Goal: Contribute content

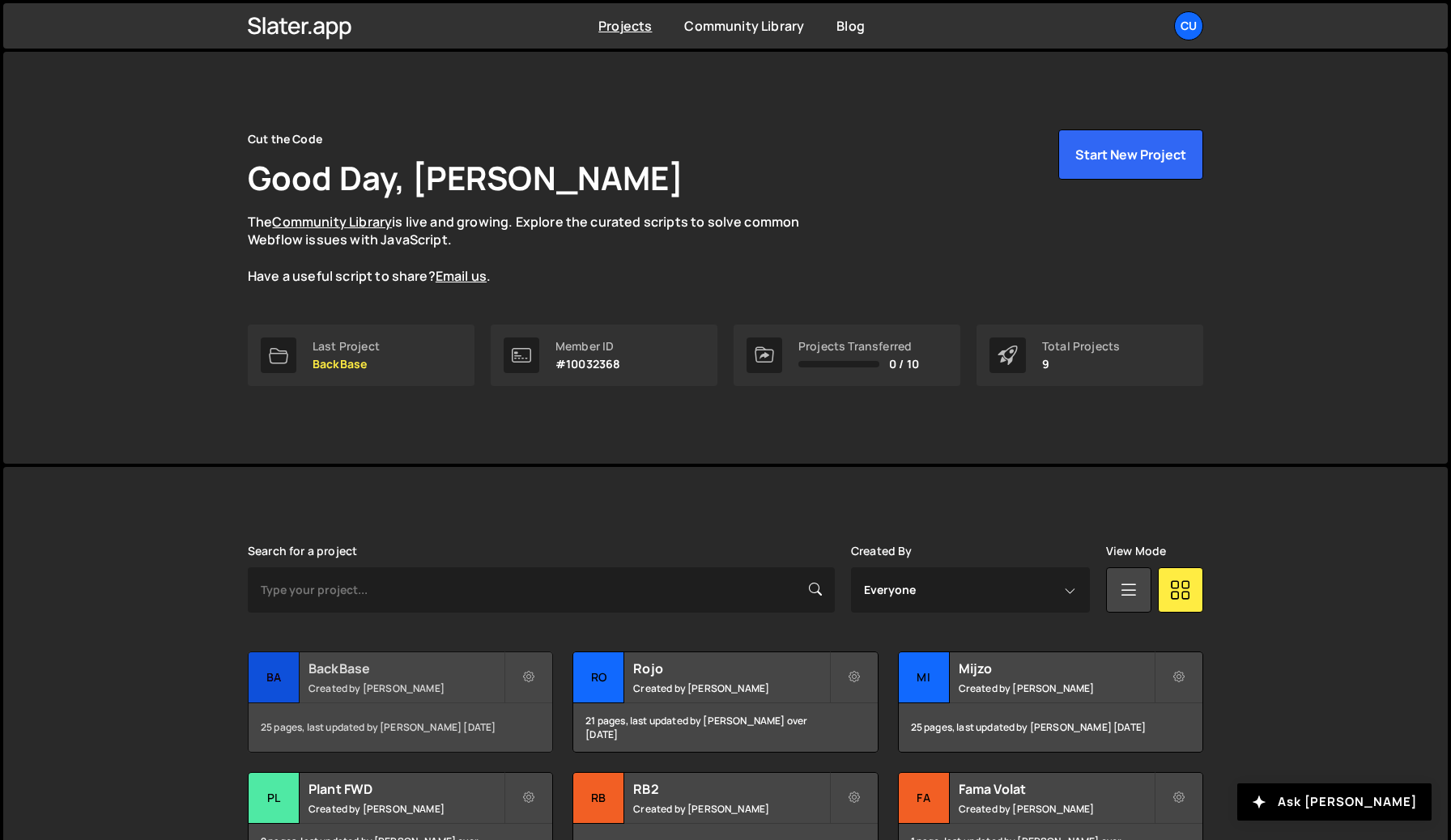
click at [393, 686] on small "Created by Erwin Luijendijk" at bounding box center [406, 689] width 195 height 14
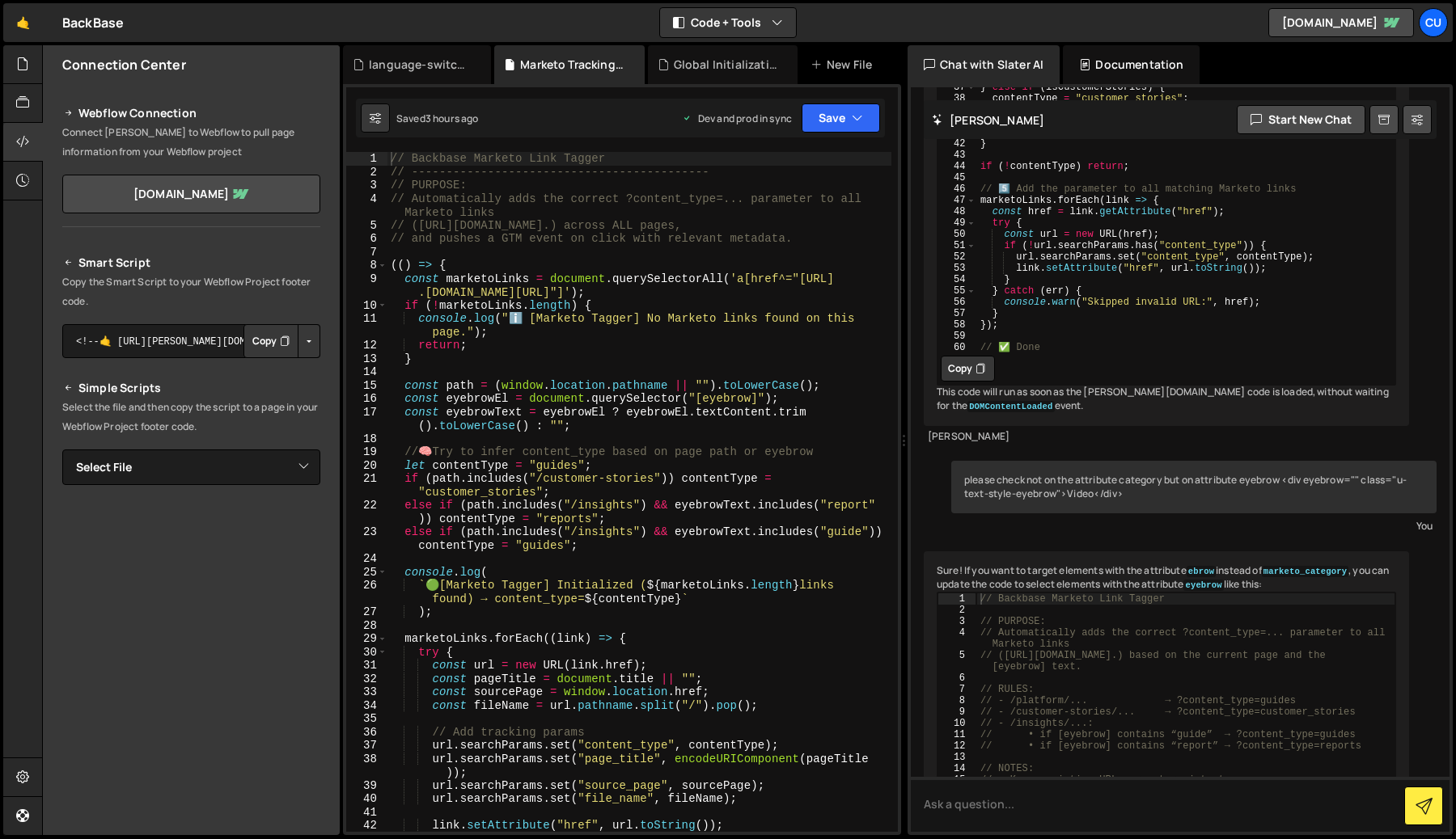
scroll to position [2023, 0]
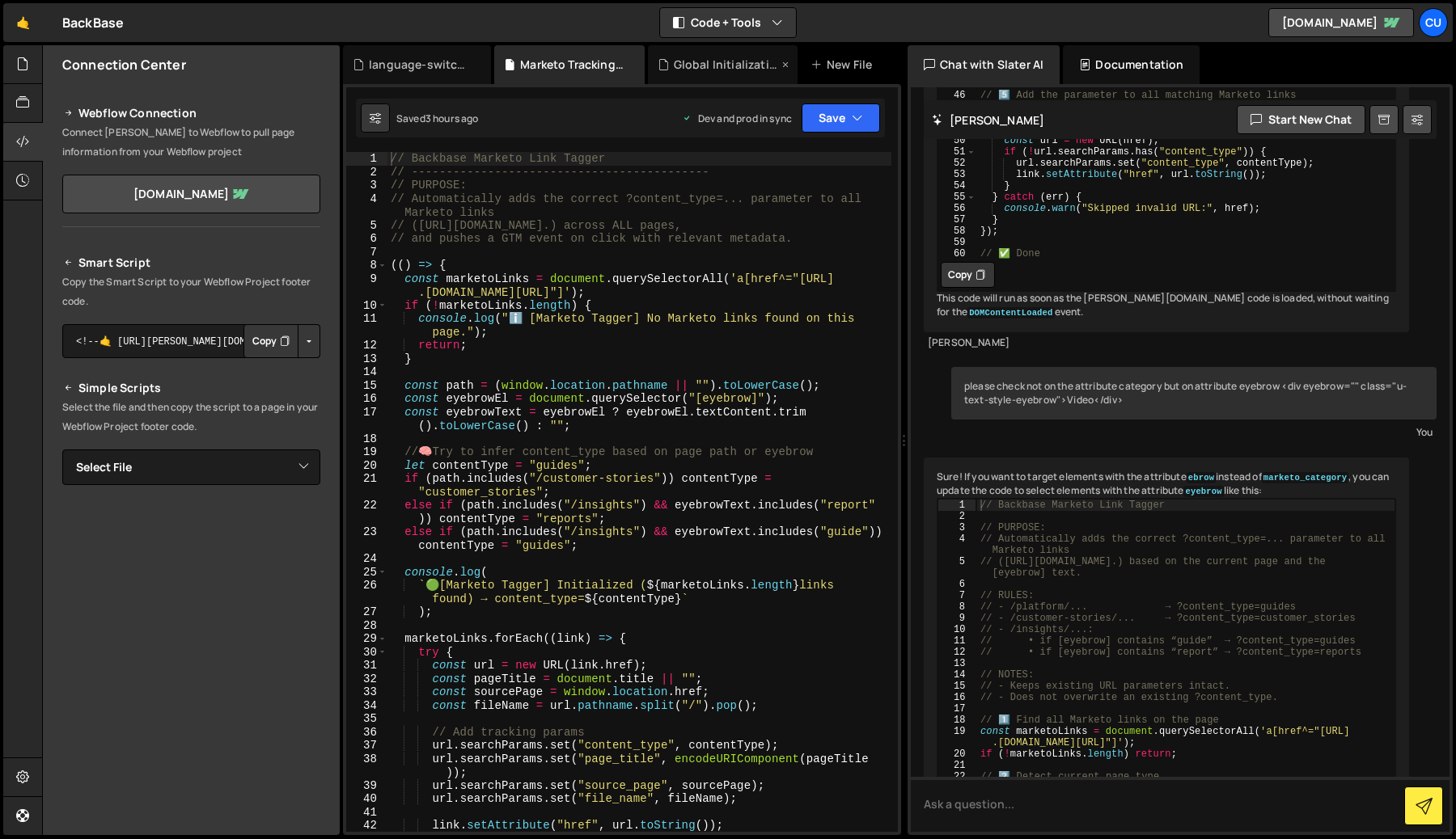
click at [729, 63] on div "Global Initialization.js" at bounding box center [725, 65] width 104 height 16
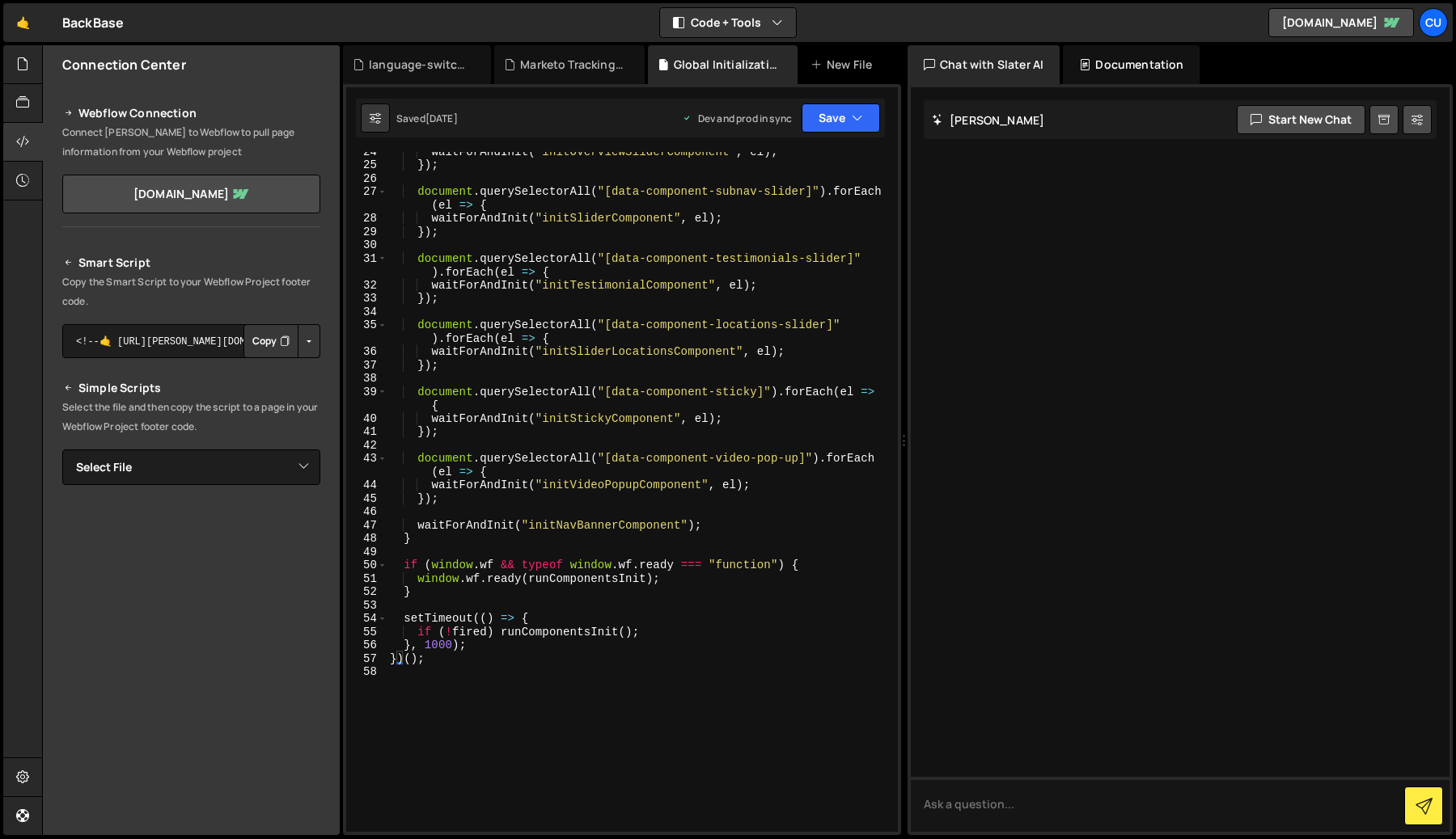
scroll to position [0, 0]
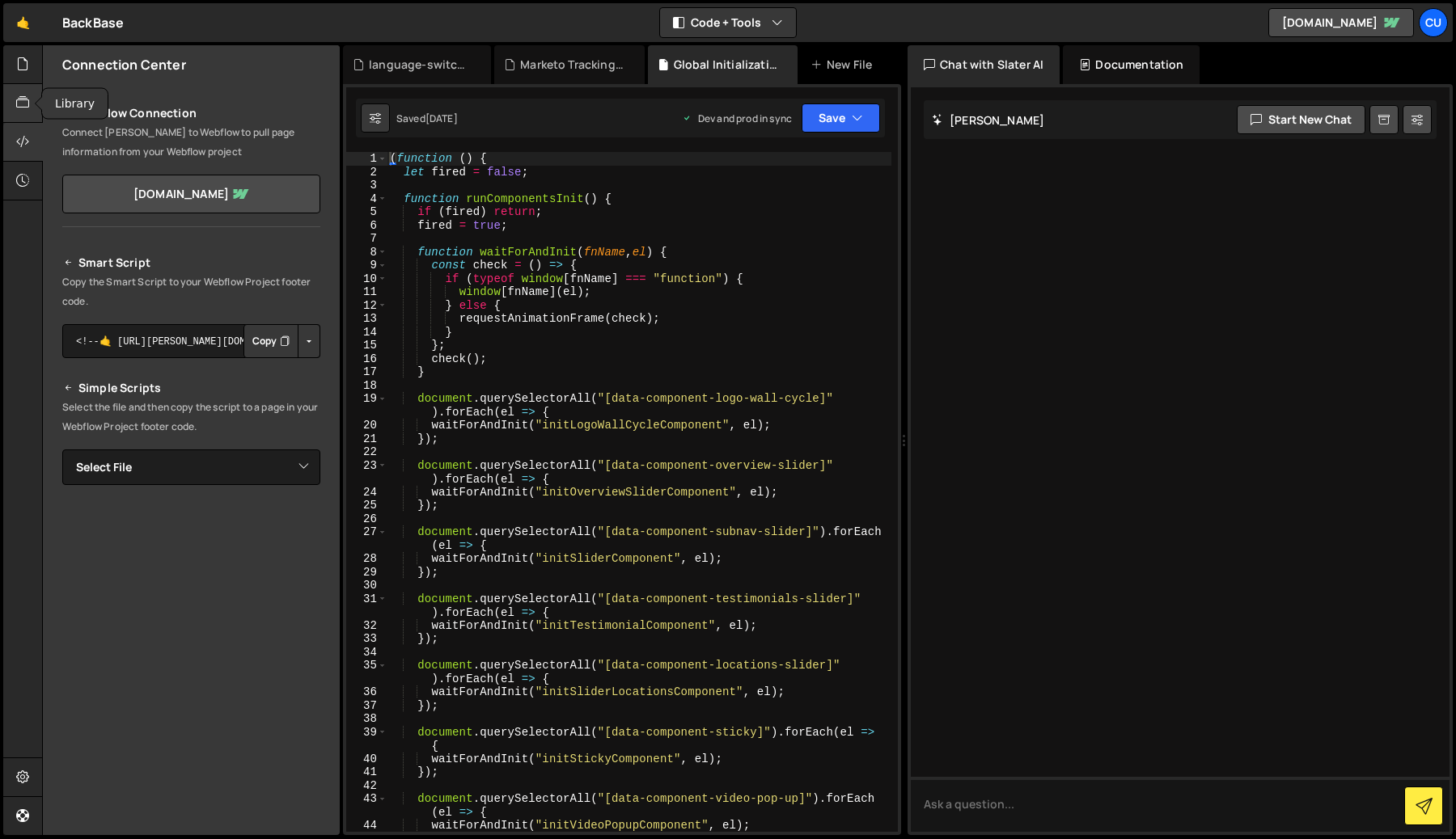
click at [20, 89] on div at bounding box center [23, 103] width 39 height 39
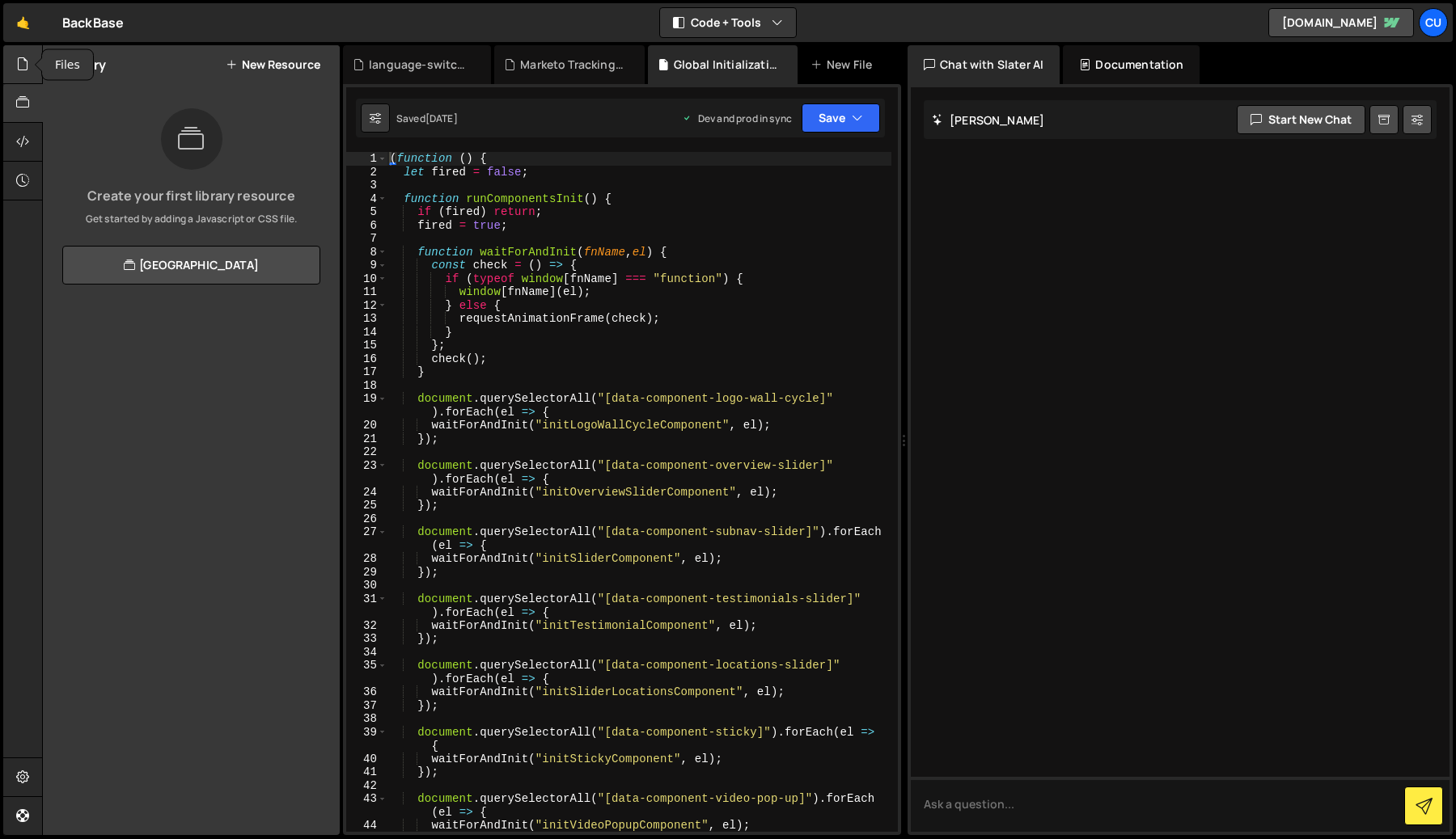
click at [26, 75] on div at bounding box center [23, 65] width 39 height 39
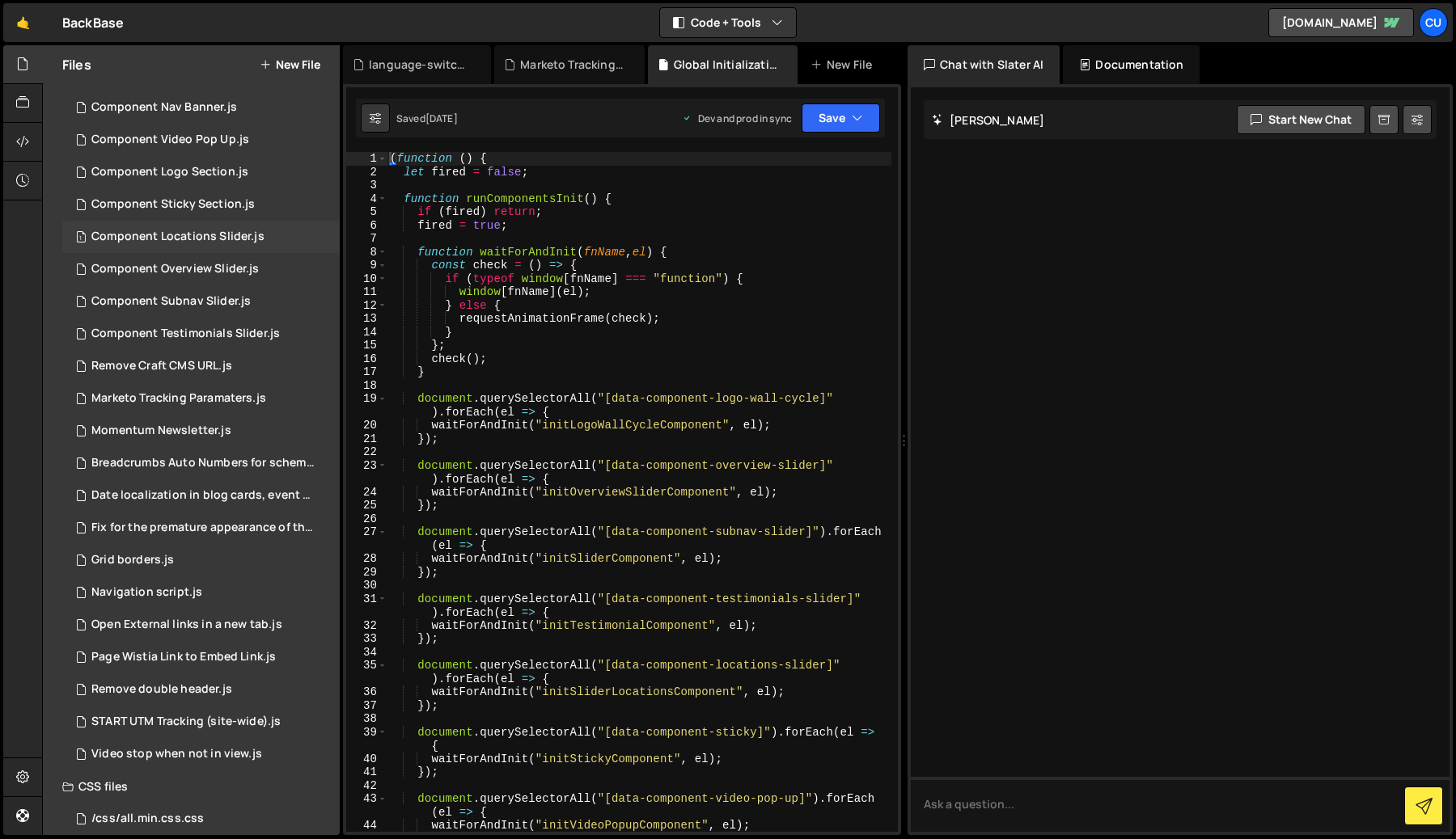
scroll to position [106, 0]
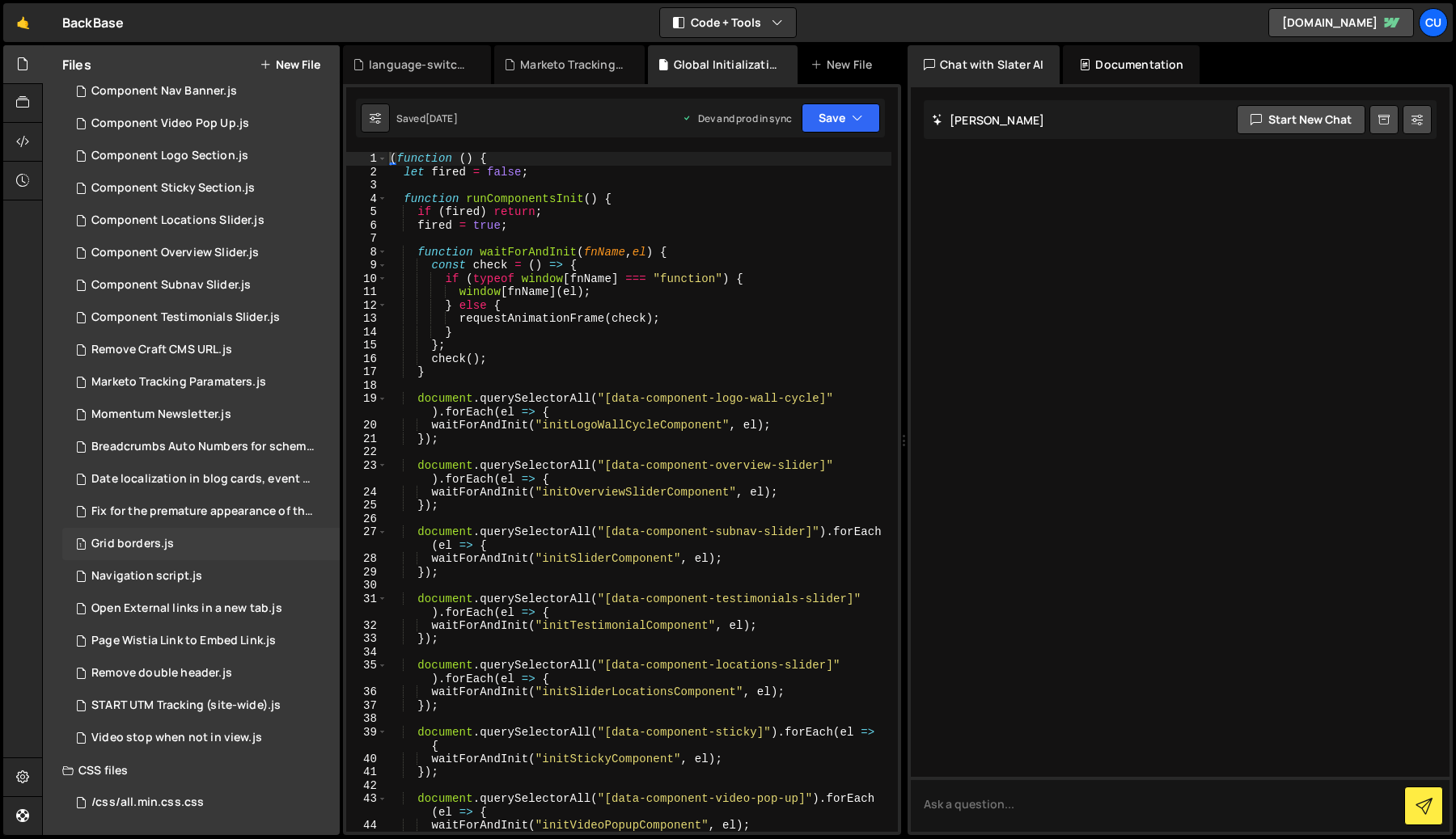
click at [162, 535] on div "1 Grid borders.js 0" at bounding box center [201, 544] width 277 height 32
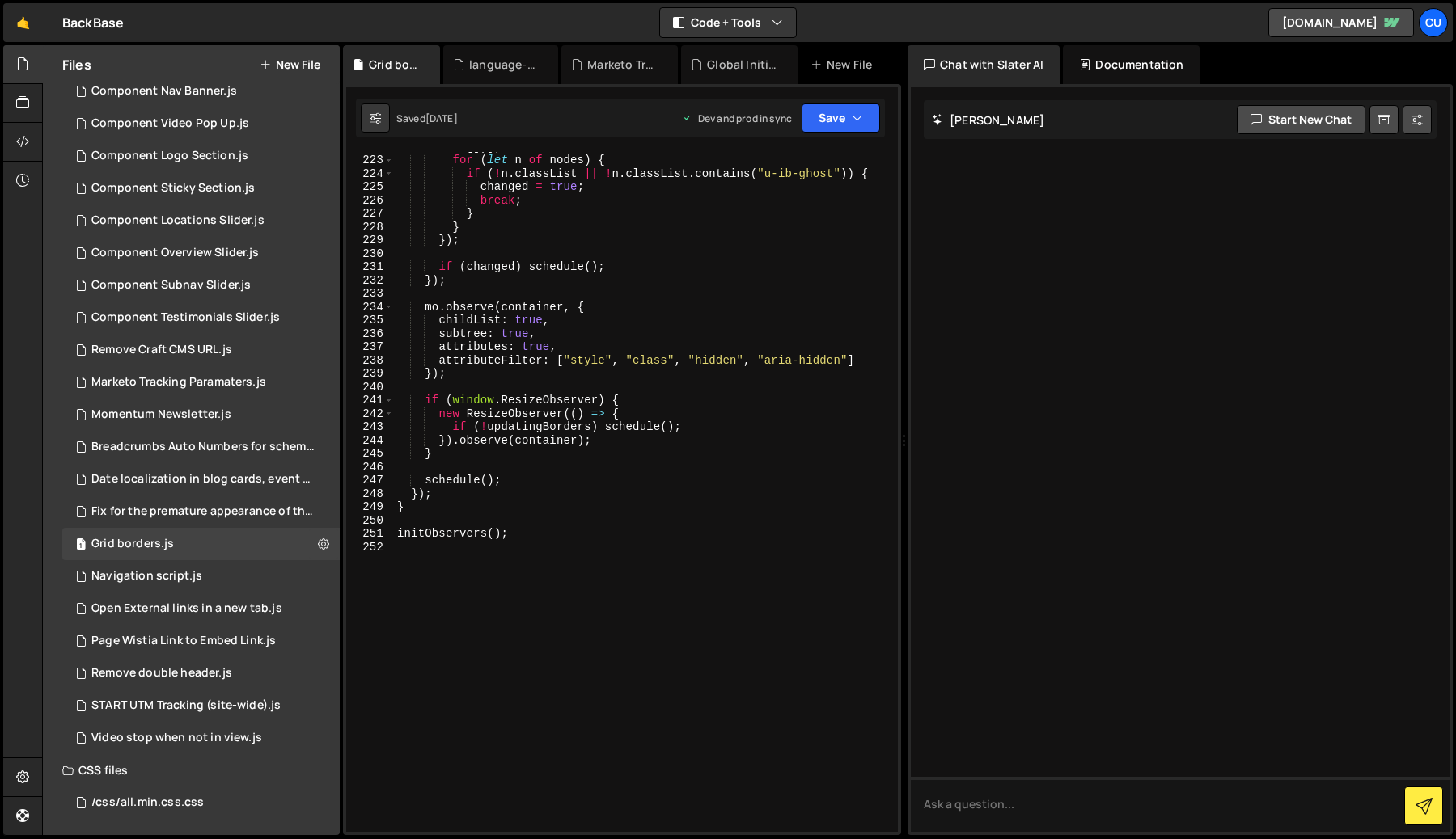
scroll to position [3175, 0]
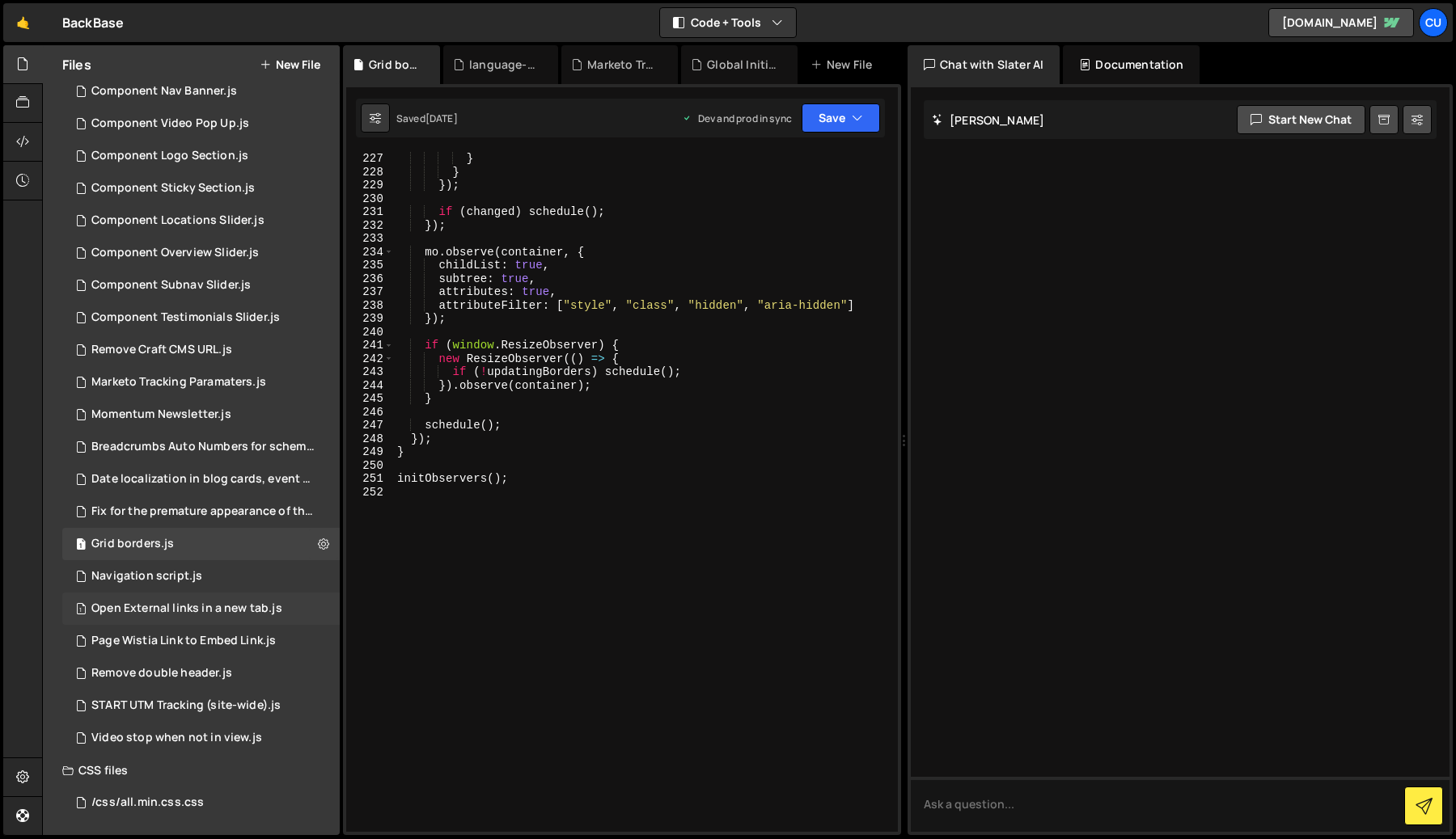
click at [226, 610] on div "Open External links in a new tab.js" at bounding box center [187, 608] width 191 height 15
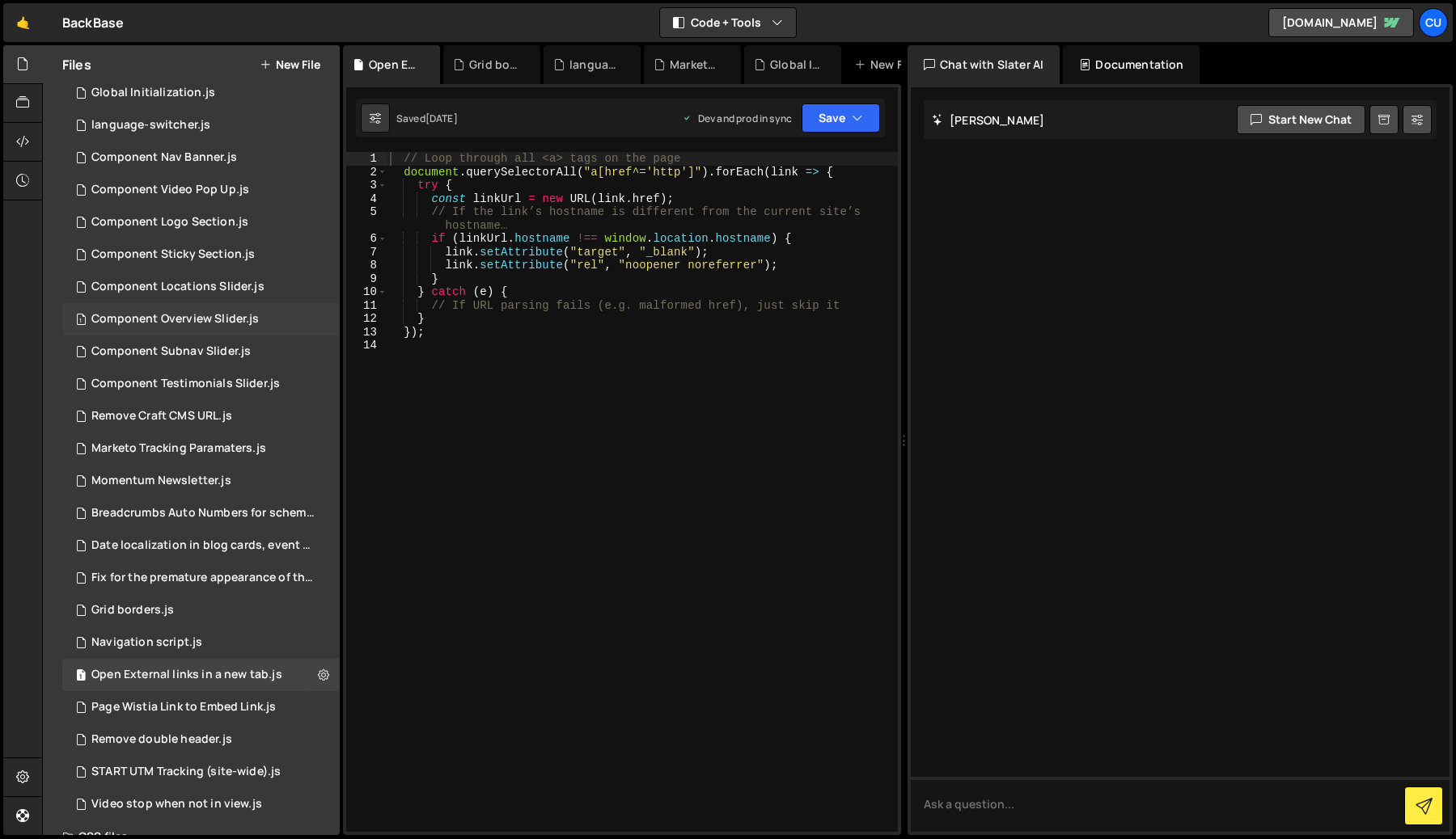
scroll to position [0, 0]
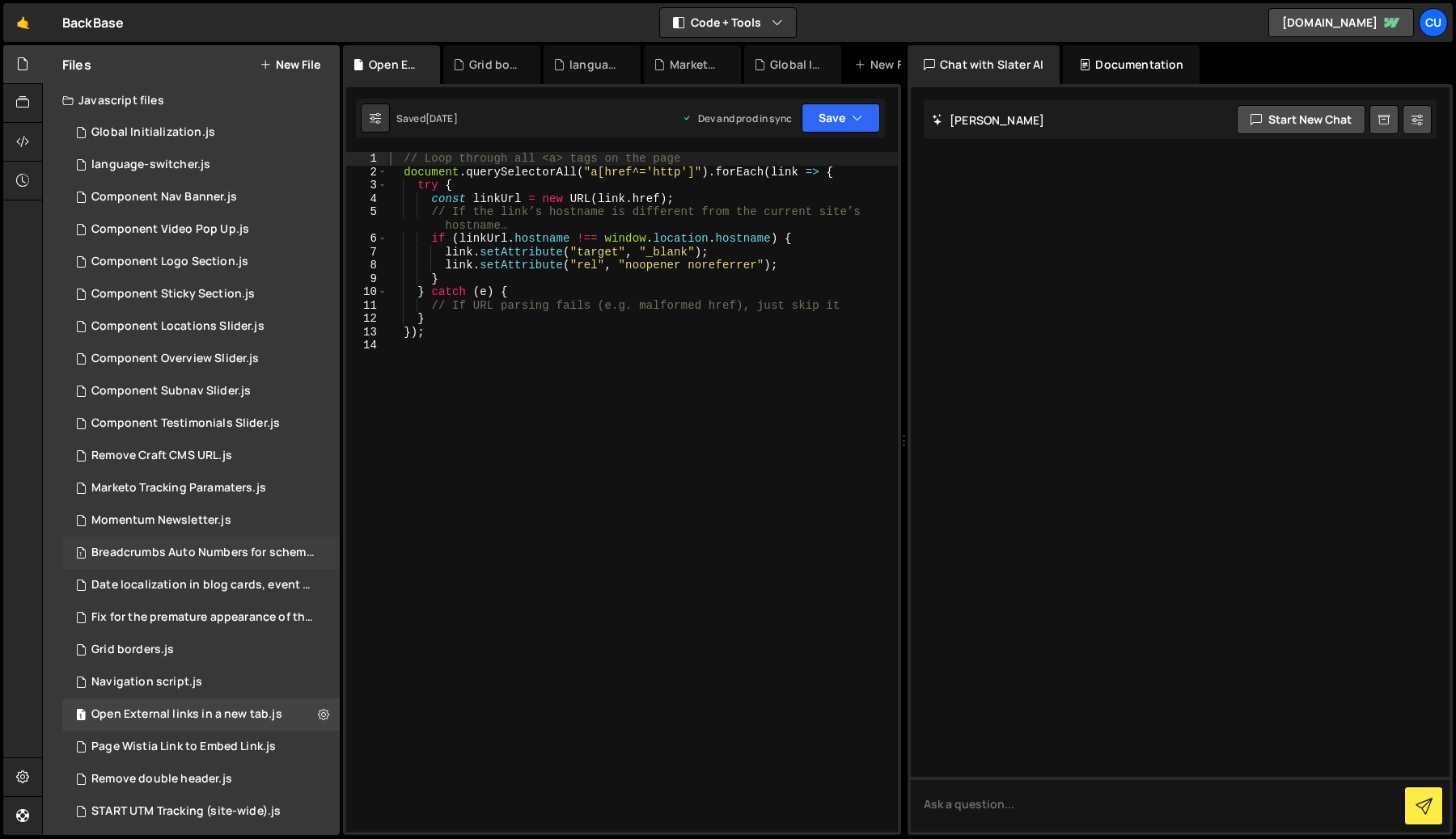
click at [171, 544] on div "1 Breadcrumbs Auto Numbers for schema markup.js 0" at bounding box center [203, 552] width 283 height 32
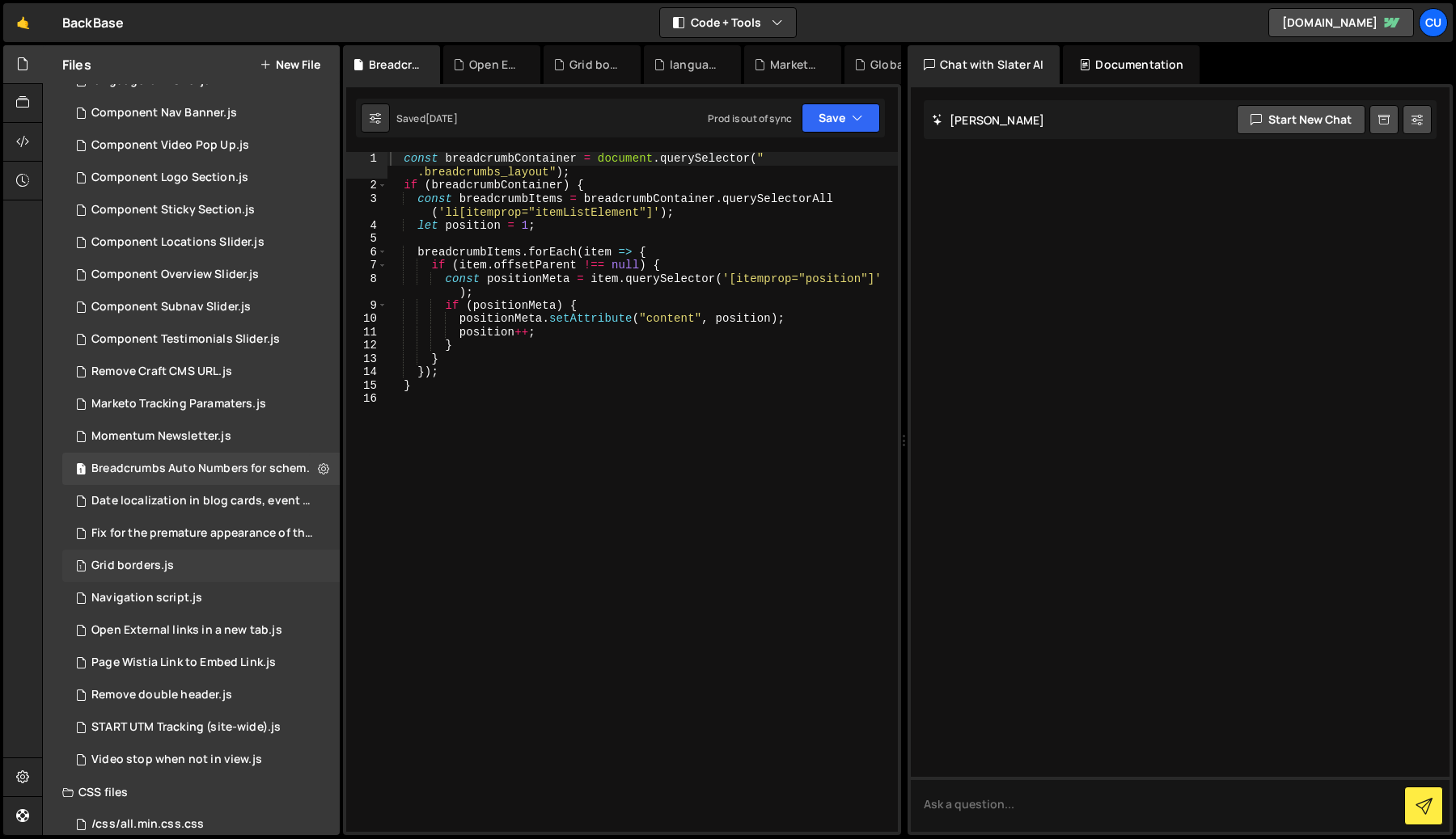
scroll to position [103, 0]
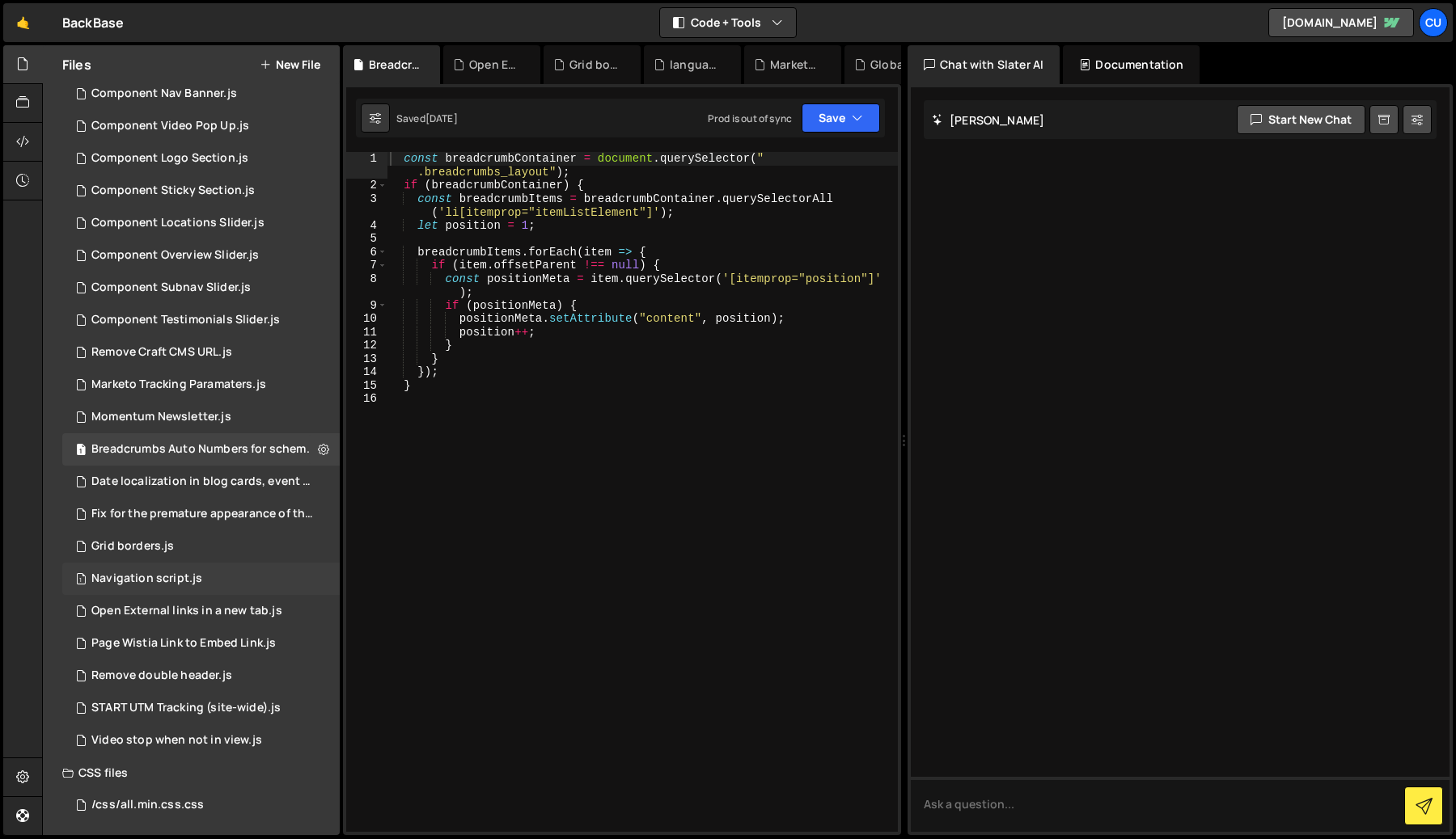
click at [156, 578] on div "Navigation script.js" at bounding box center [146, 579] width 111 height 15
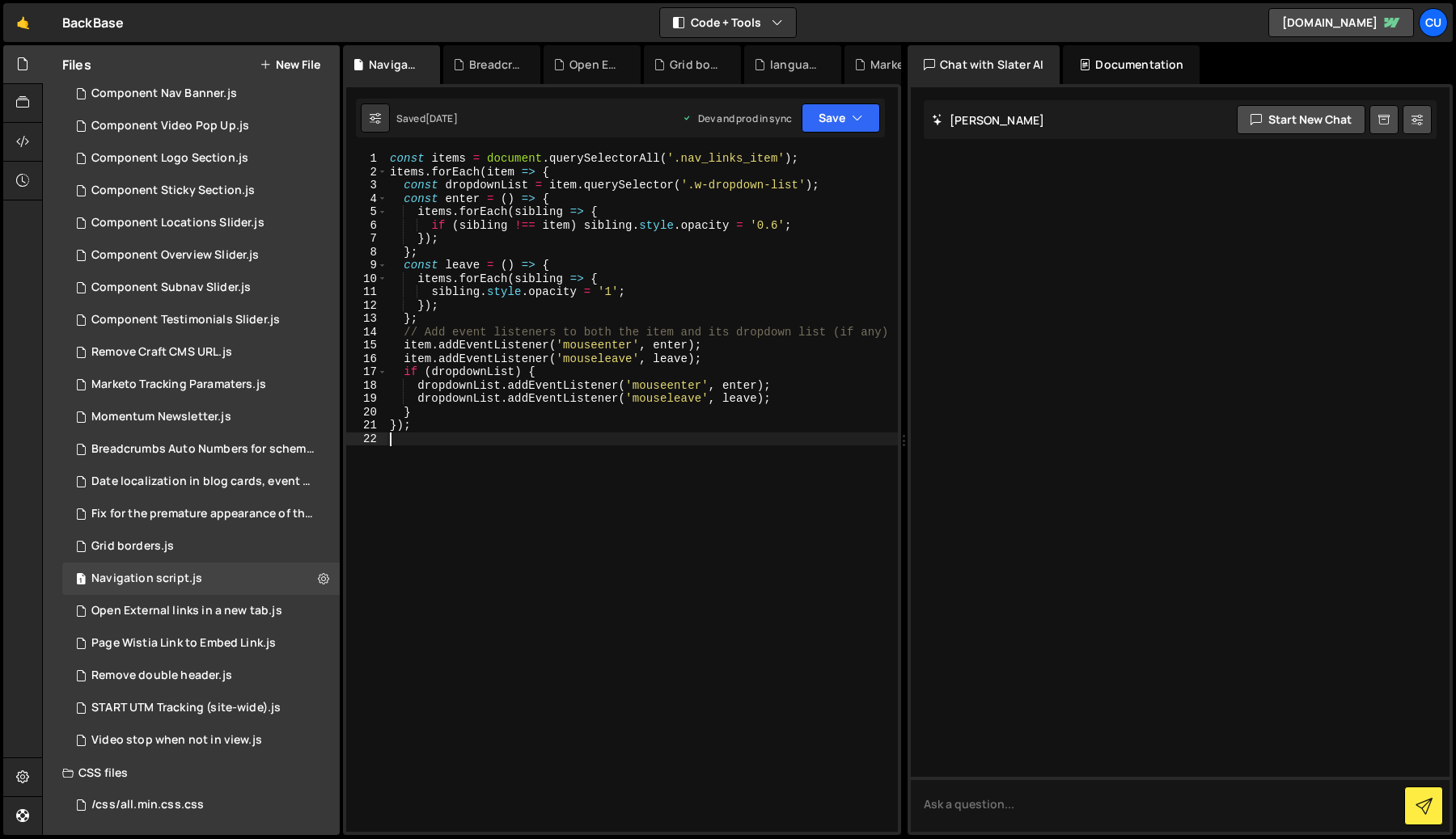
click at [558, 449] on div "const items = document . querySelectorAll ( '.nav_links_item' ) ; items . forEa…" at bounding box center [642, 505] width 511 height 707
type textarea "});"
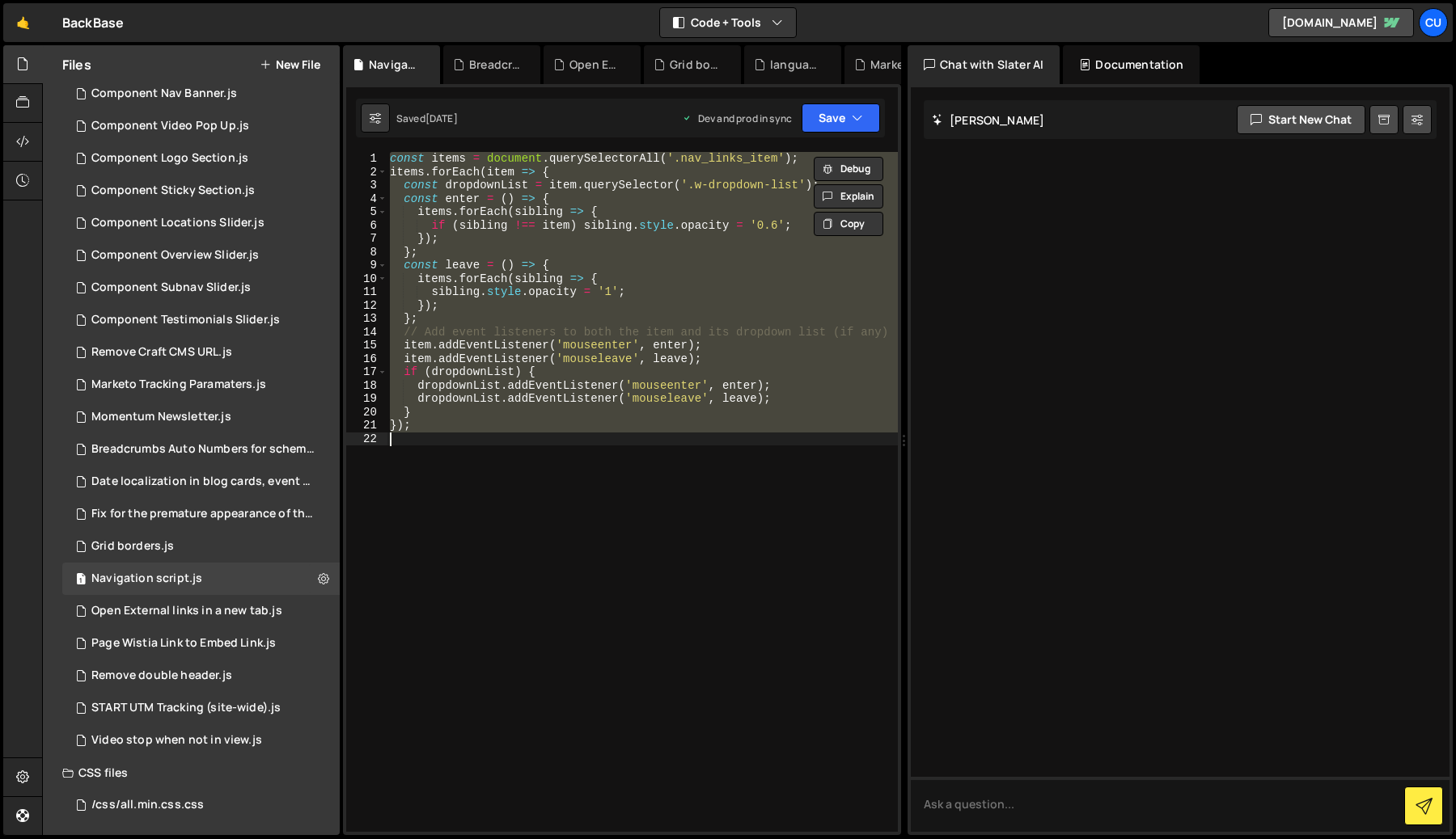
click at [632, 493] on div "const items = document . querySelectorAll ( '.nav_links_item' ) ; items . forEa…" at bounding box center [642, 492] width 511 height 680
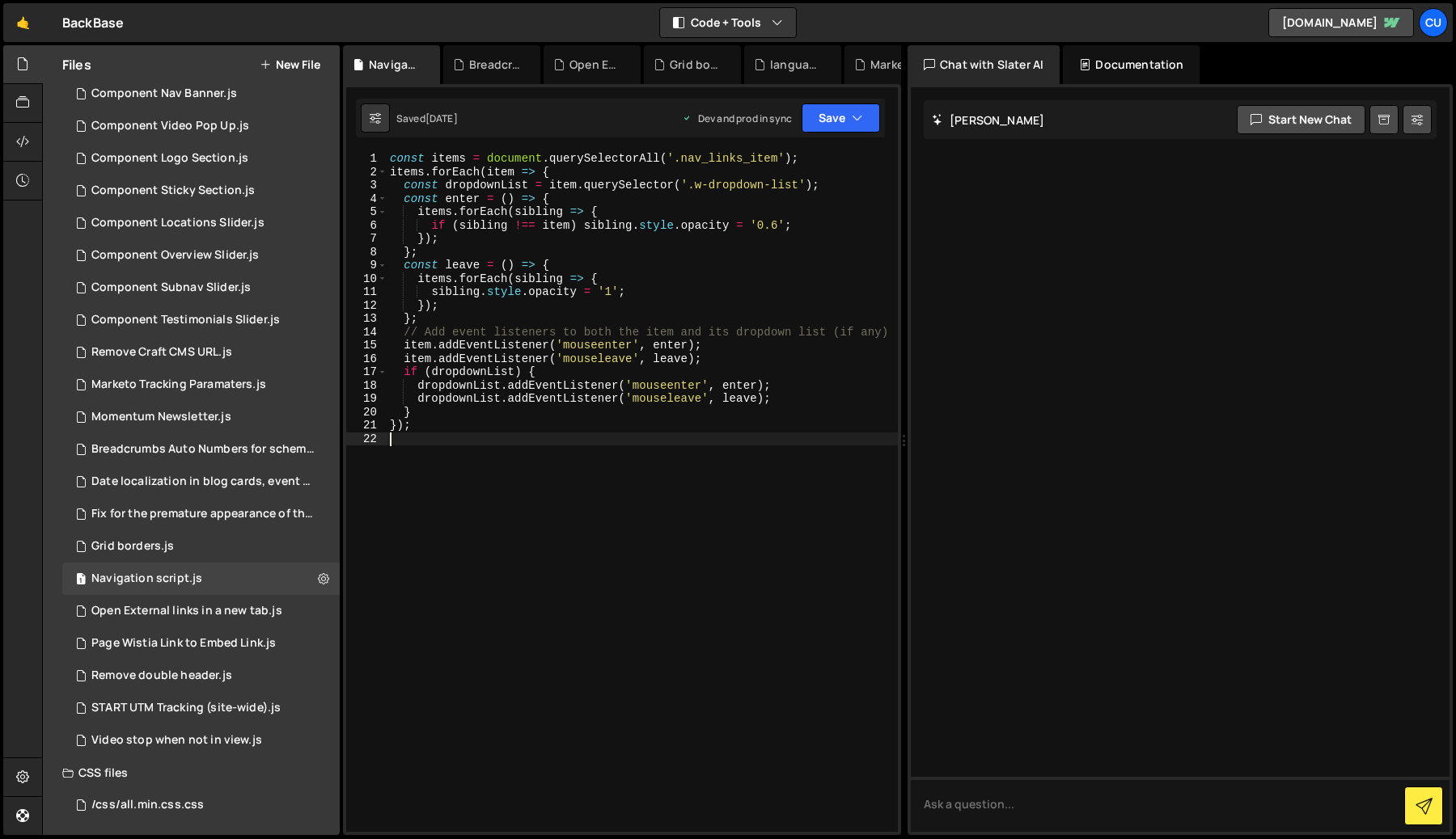
click at [617, 569] on div "const items = document . querySelectorAll ( '.nav_links_item' ) ; items . forEa…" at bounding box center [642, 505] width 511 height 707
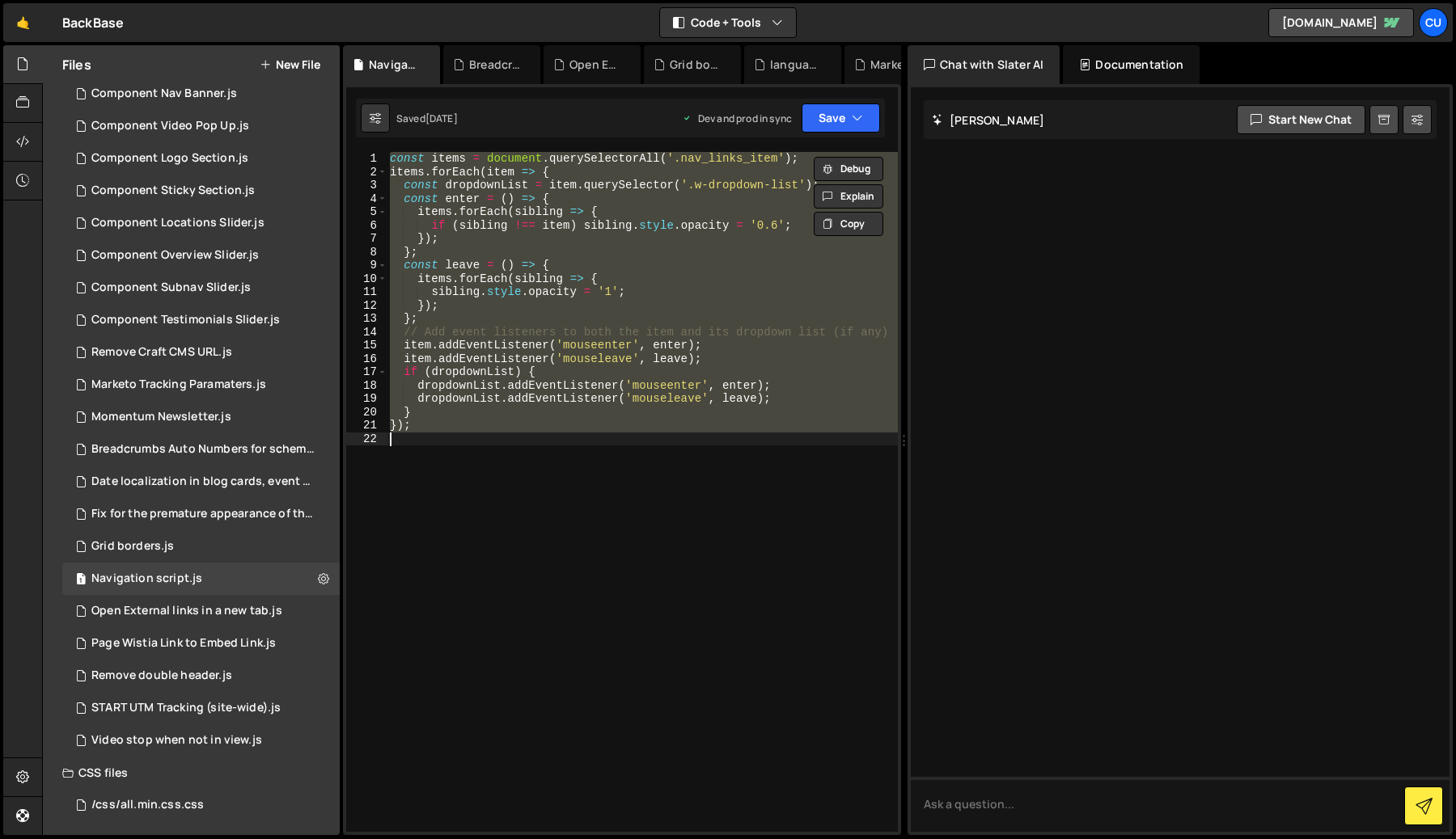
paste textarea
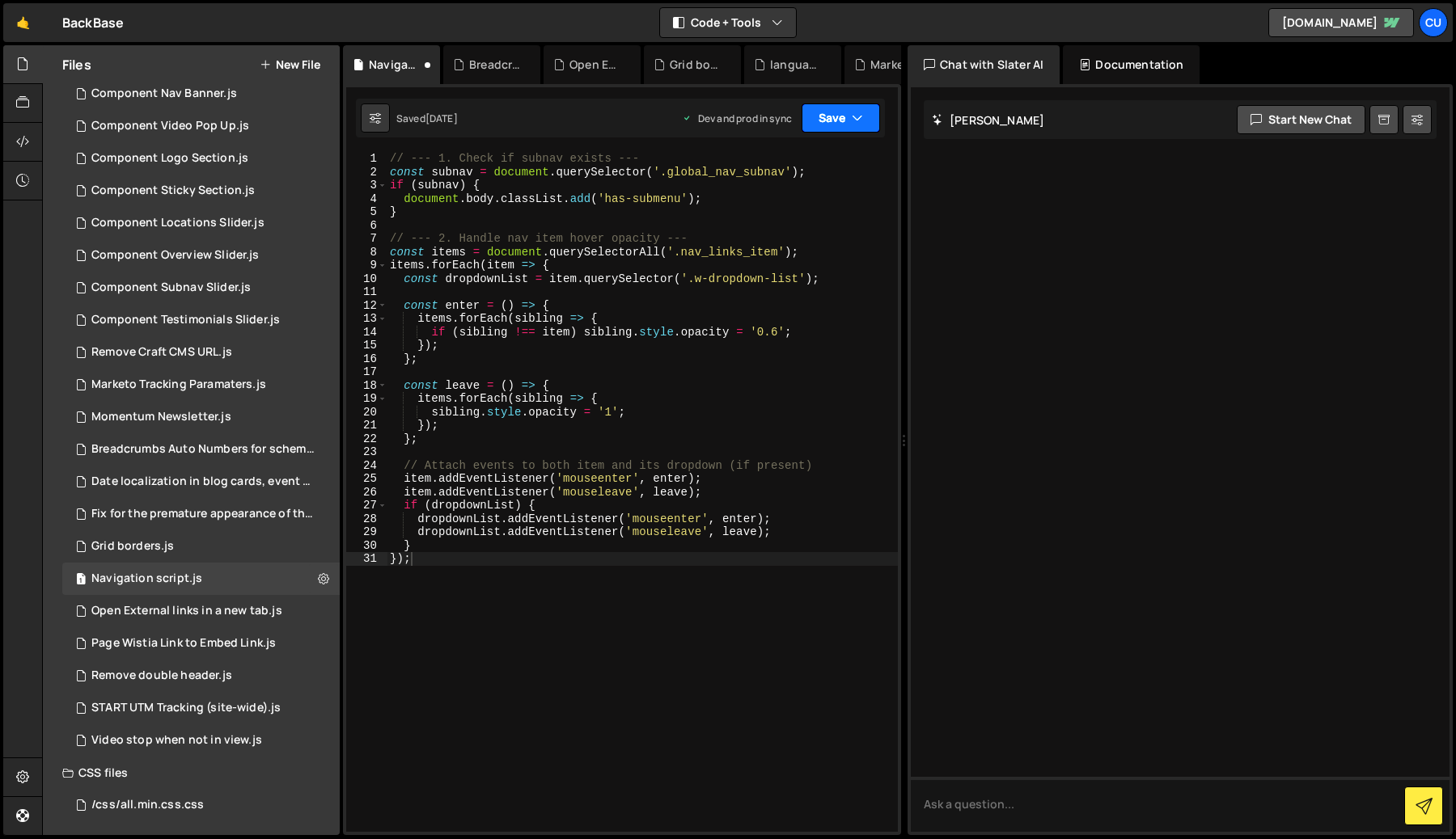
click at [829, 114] on button "Save" at bounding box center [840, 117] width 78 height 29
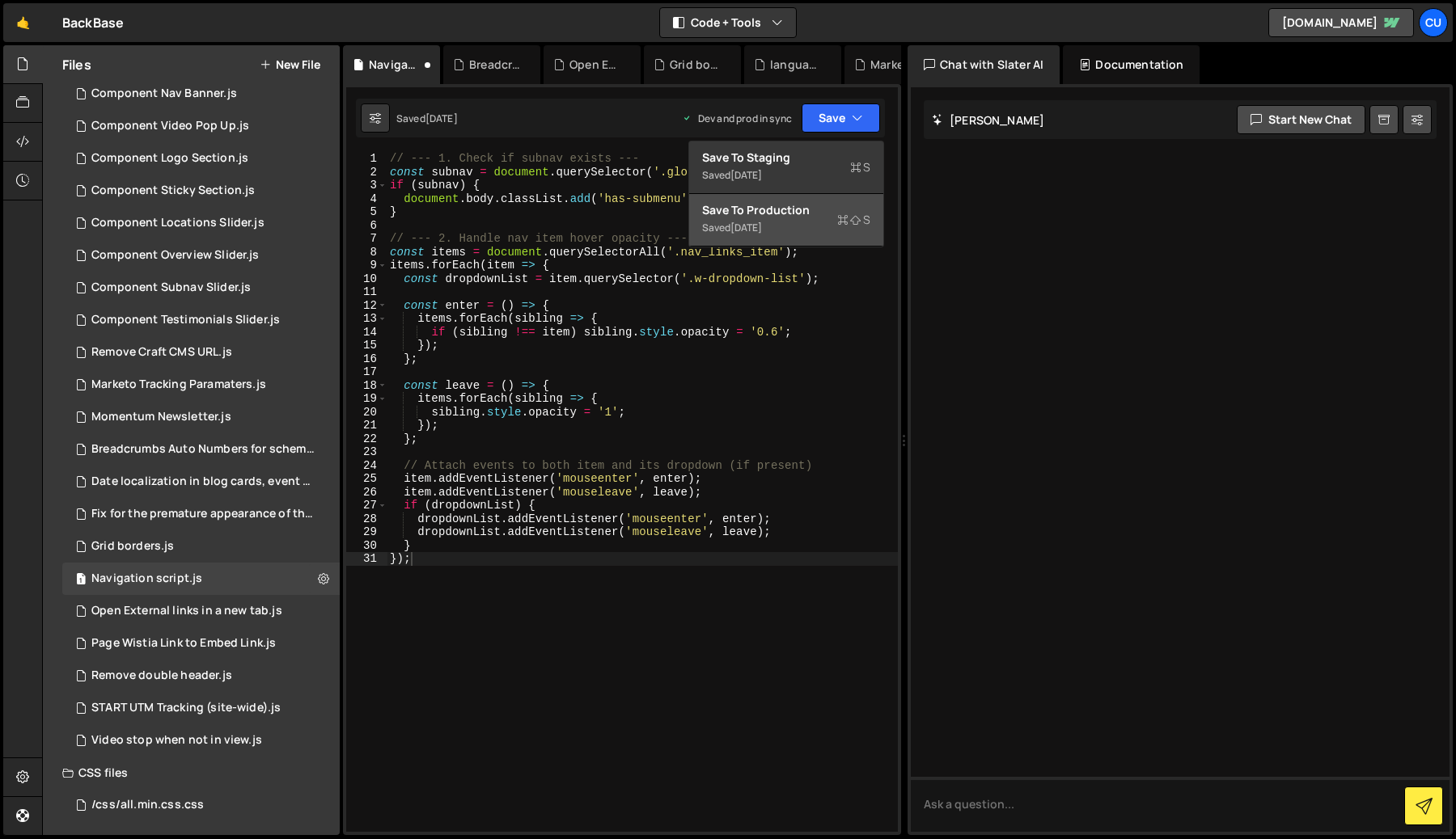
click at [793, 220] on div "Saved [DATE]" at bounding box center [787, 228] width 168 height 19
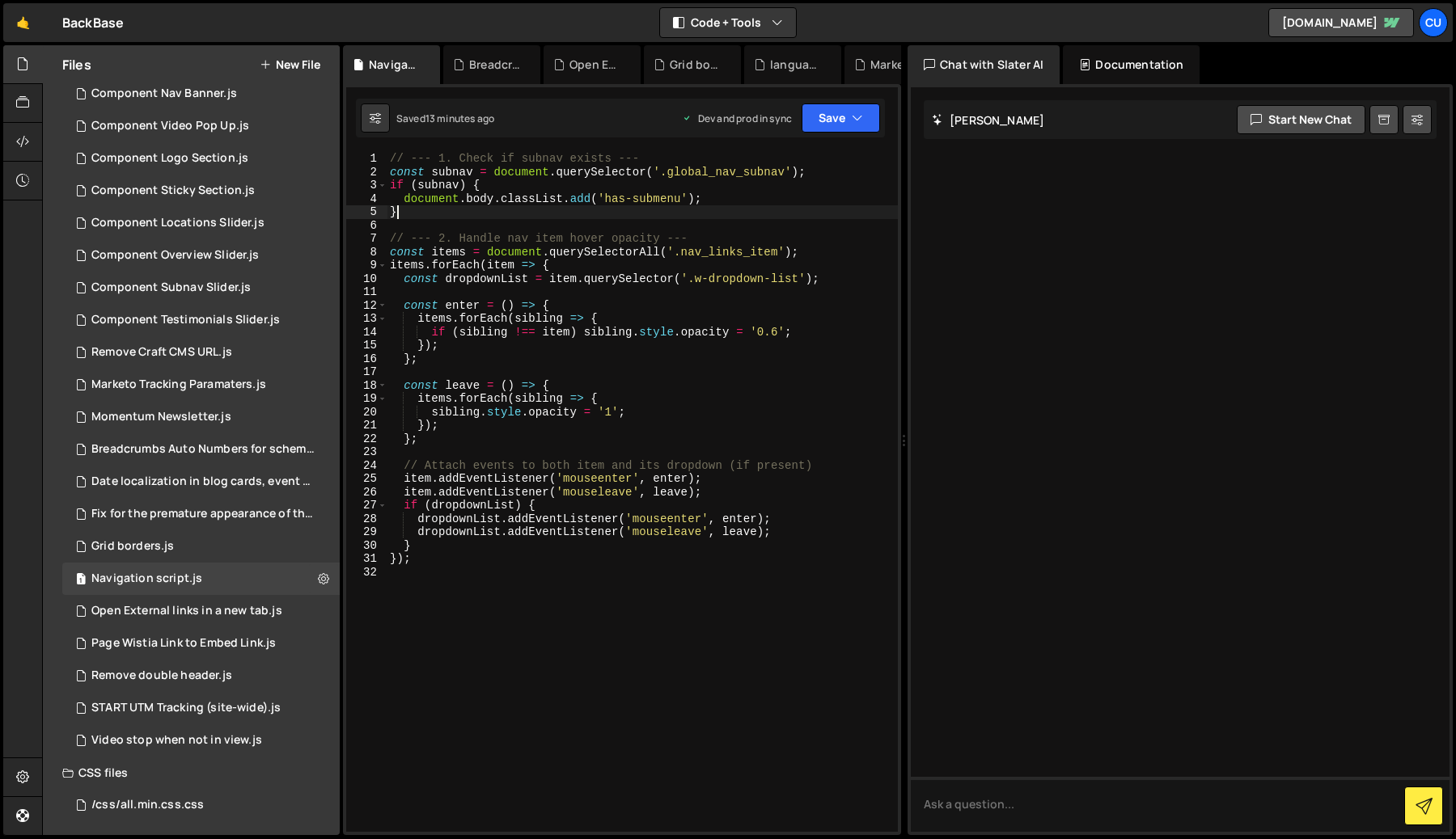
click at [430, 210] on div "// --- 1. Check if subnav exists --- const subnav = document . querySelector ( …" at bounding box center [642, 505] width 511 height 707
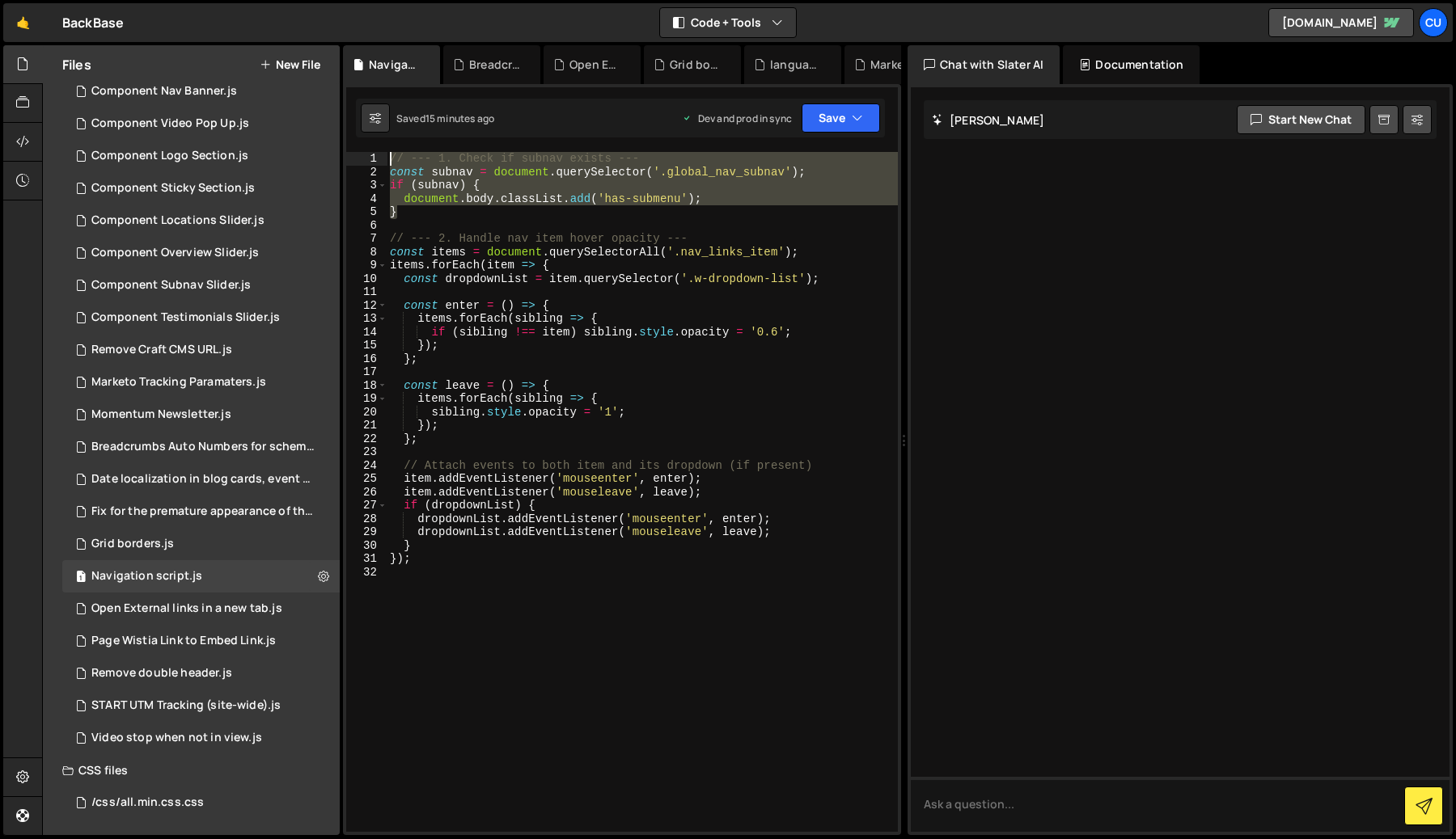
drag, startPoint x: 403, startPoint y: 213, endPoint x: 379, endPoint y: 165, distance: 53.7
click at [378, 164] on div "} 1 2 3 4 5 6 7 8 9 10 11 12 13 14 15 16 17 18 19 20 21 22 23 24 25 26 27 28 29…" at bounding box center [622, 492] width 552 height 680
click at [416, 217] on div "// --- 1. Check if subnav exists --- const subnav = document . querySelector ( …" at bounding box center [642, 492] width 511 height 680
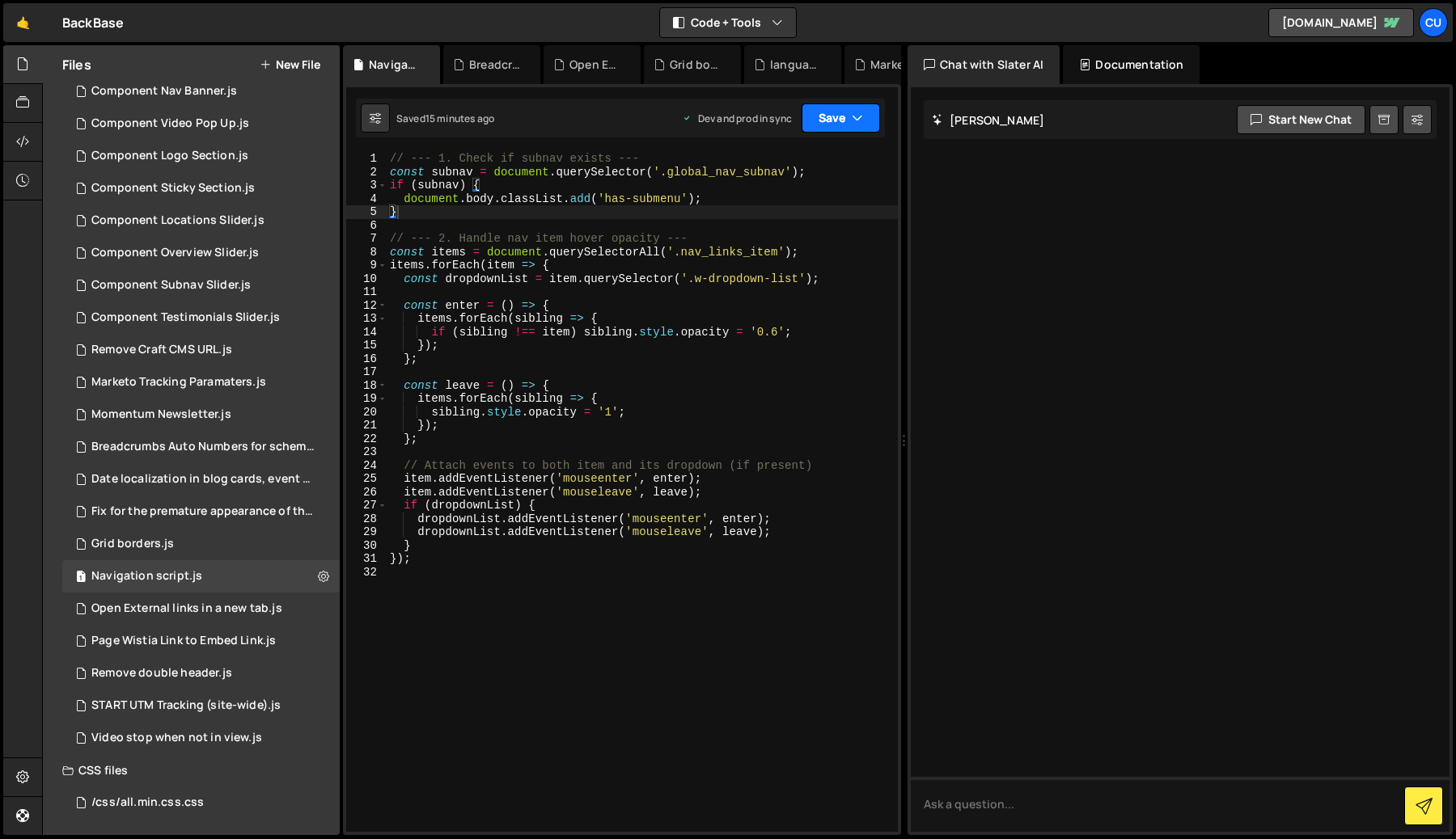
click at [839, 113] on button "Save" at bounding box center [840, 117] width 78 height 29
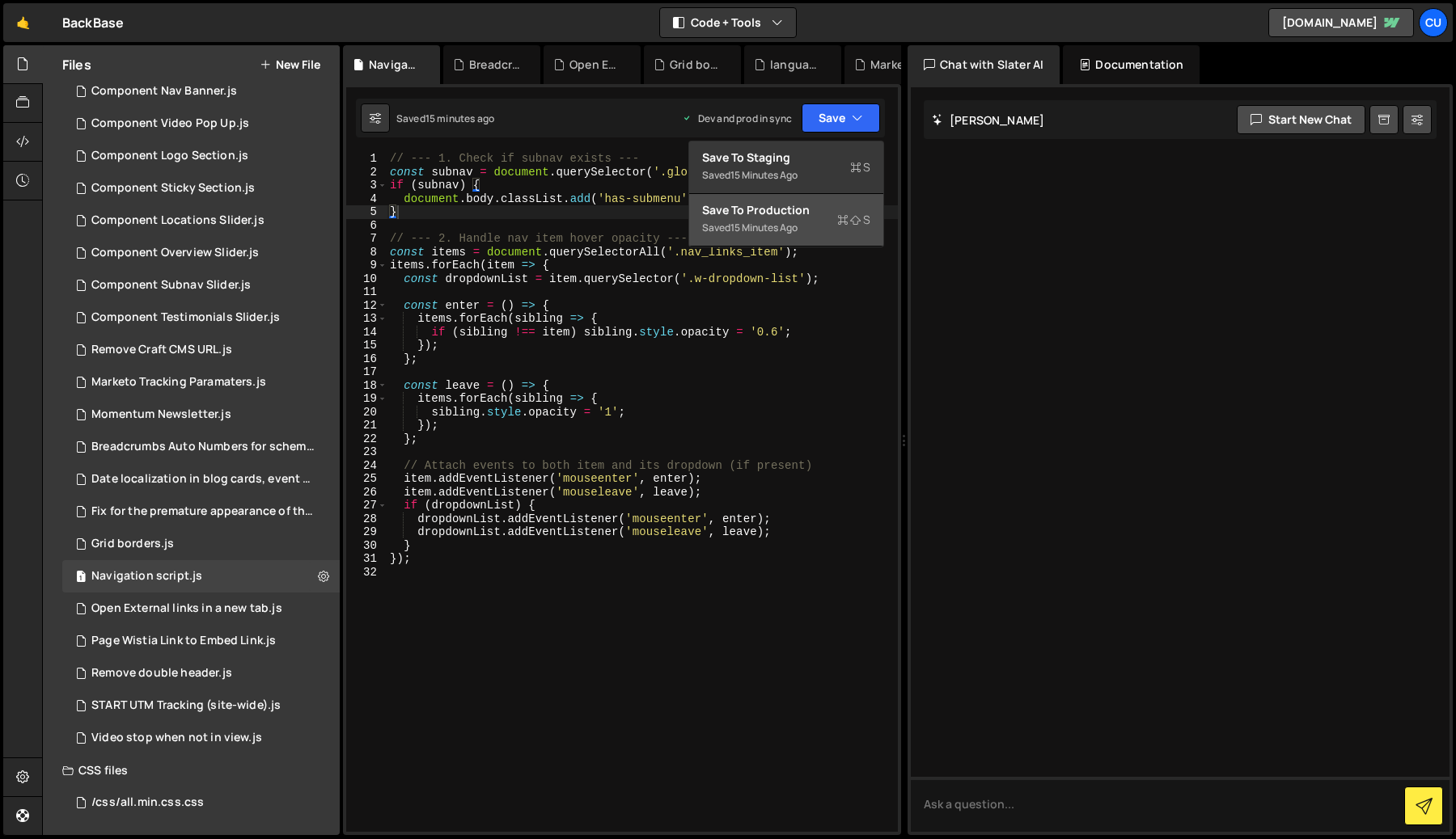
click at [819, 211] on div "Save to Production S" at bounding box center [787, 210] width 168 height 16
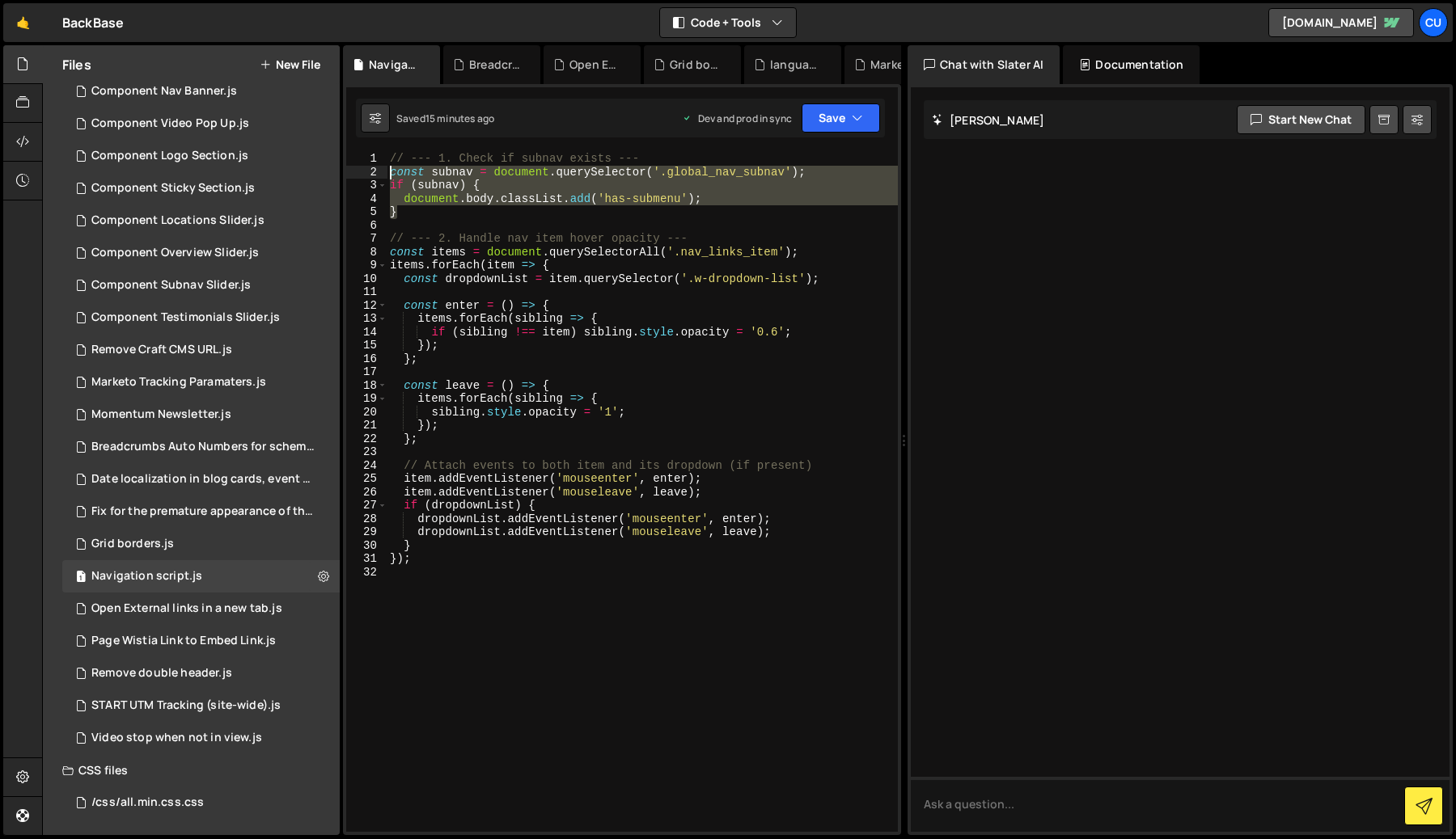
drag, startPoint x: 400, startPoint y: 208, endPoint x: 387, endPoint y: 174, distance: 36.4
click at [387, 174] on div "} 1 2 3 4 5 6 7 8 9 10 11 12 13 14 15 16 17 18 19 20 21 22 23 24 25 26 27 28 29…" at bounding box center [622, 492] width 552 height 680
type textarea "const subnav = document.querySelector('.global_nav_subnav'); if (subnav) {"
click at [315, 586] on button at bounding box center [323, 576] width 29 height 29
type input "Navigation script"
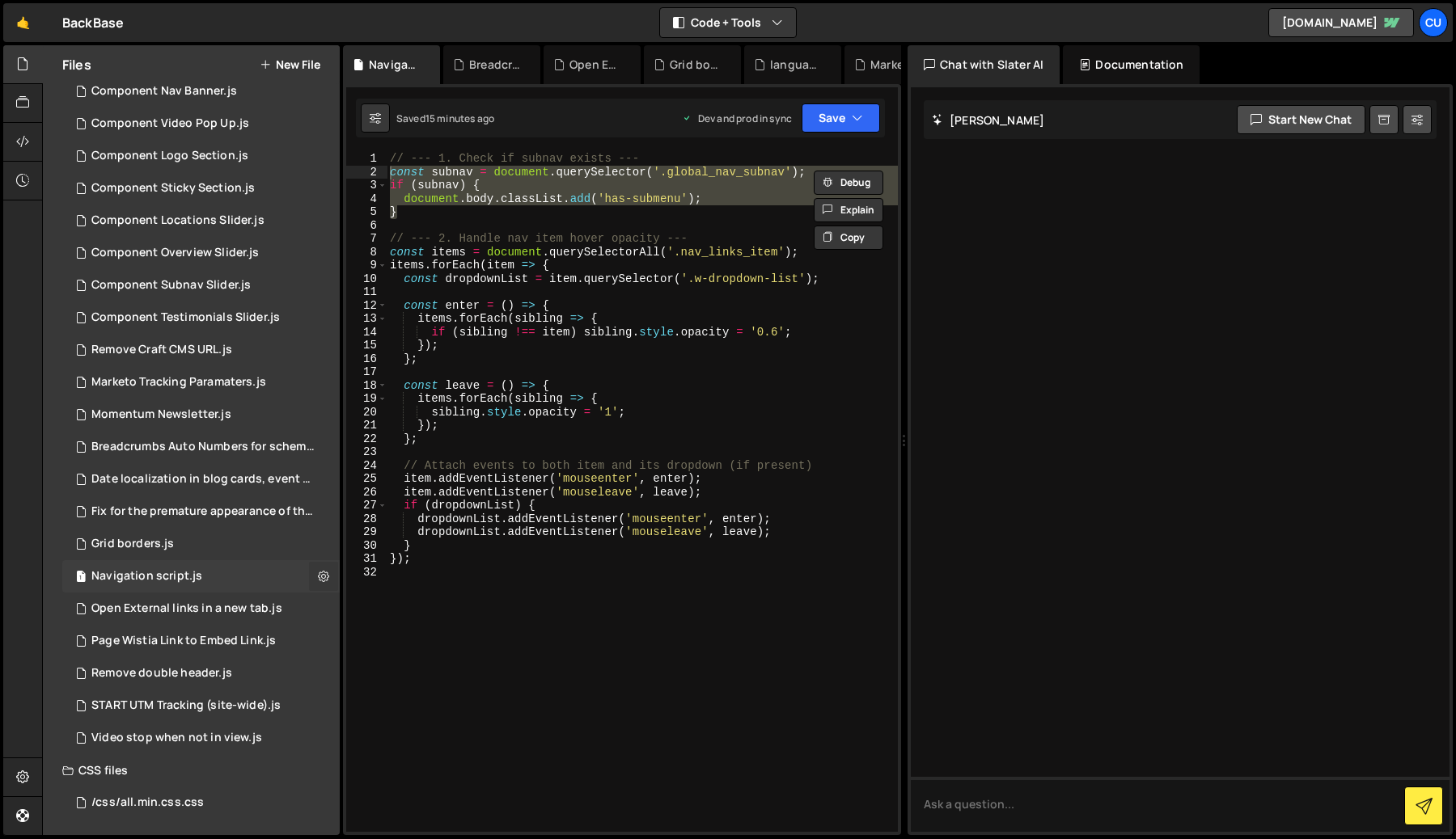
radio input "true"
checkbox input "true"
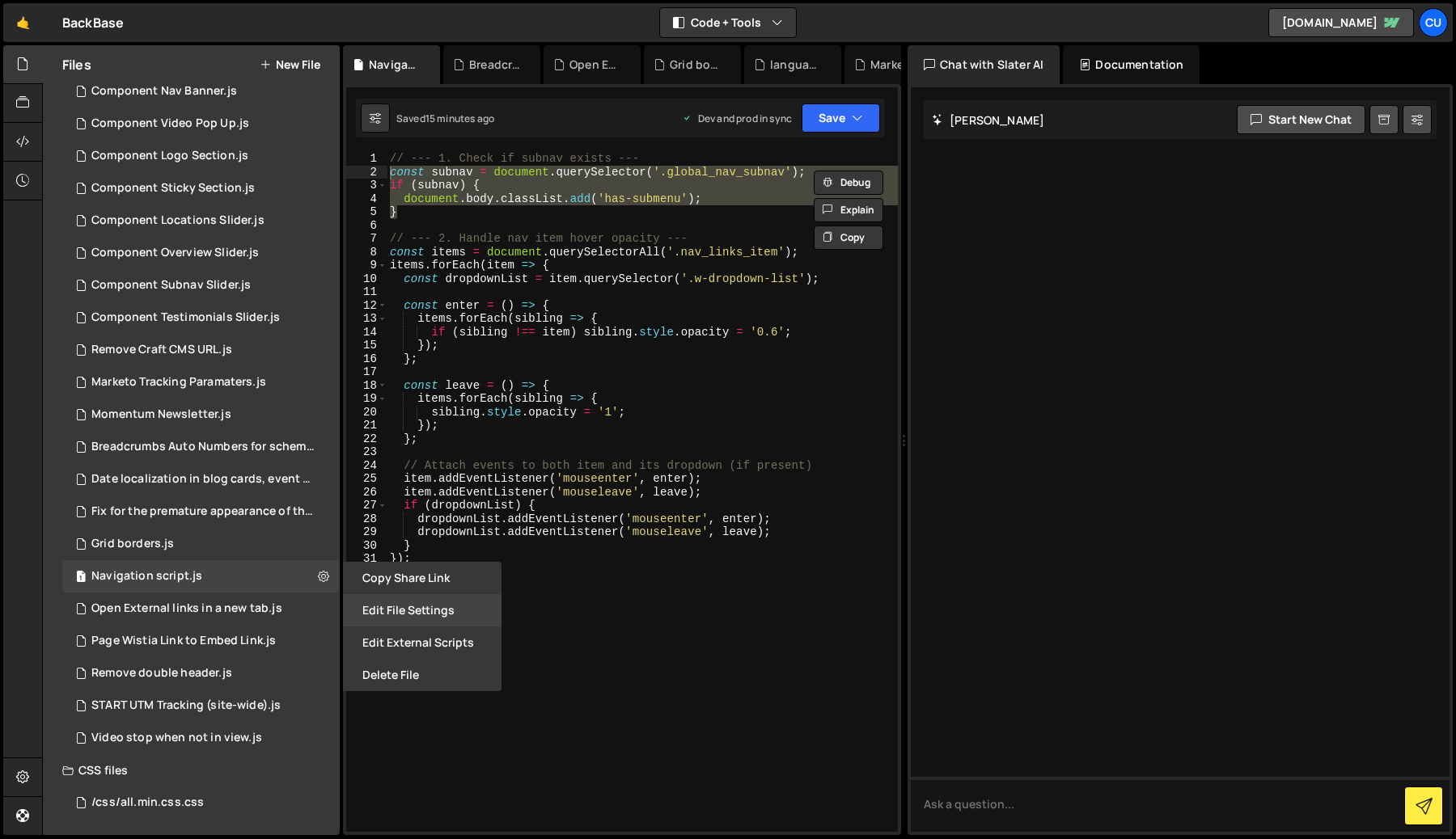
click at [428, 619] on button "Edit File Settings" at bounding box center [422, 610] width 159 height 32
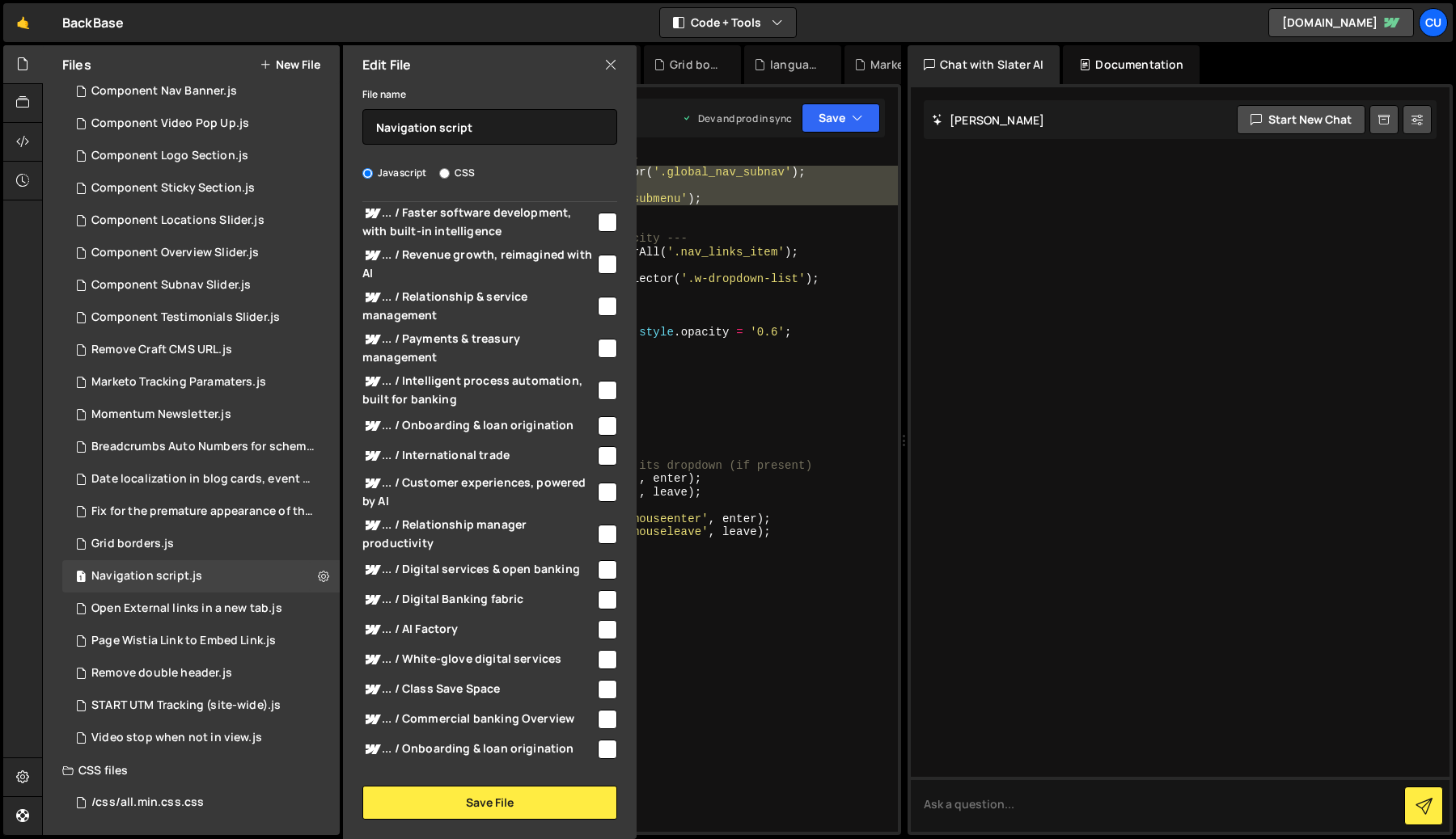
scroll to position [7355, 0]
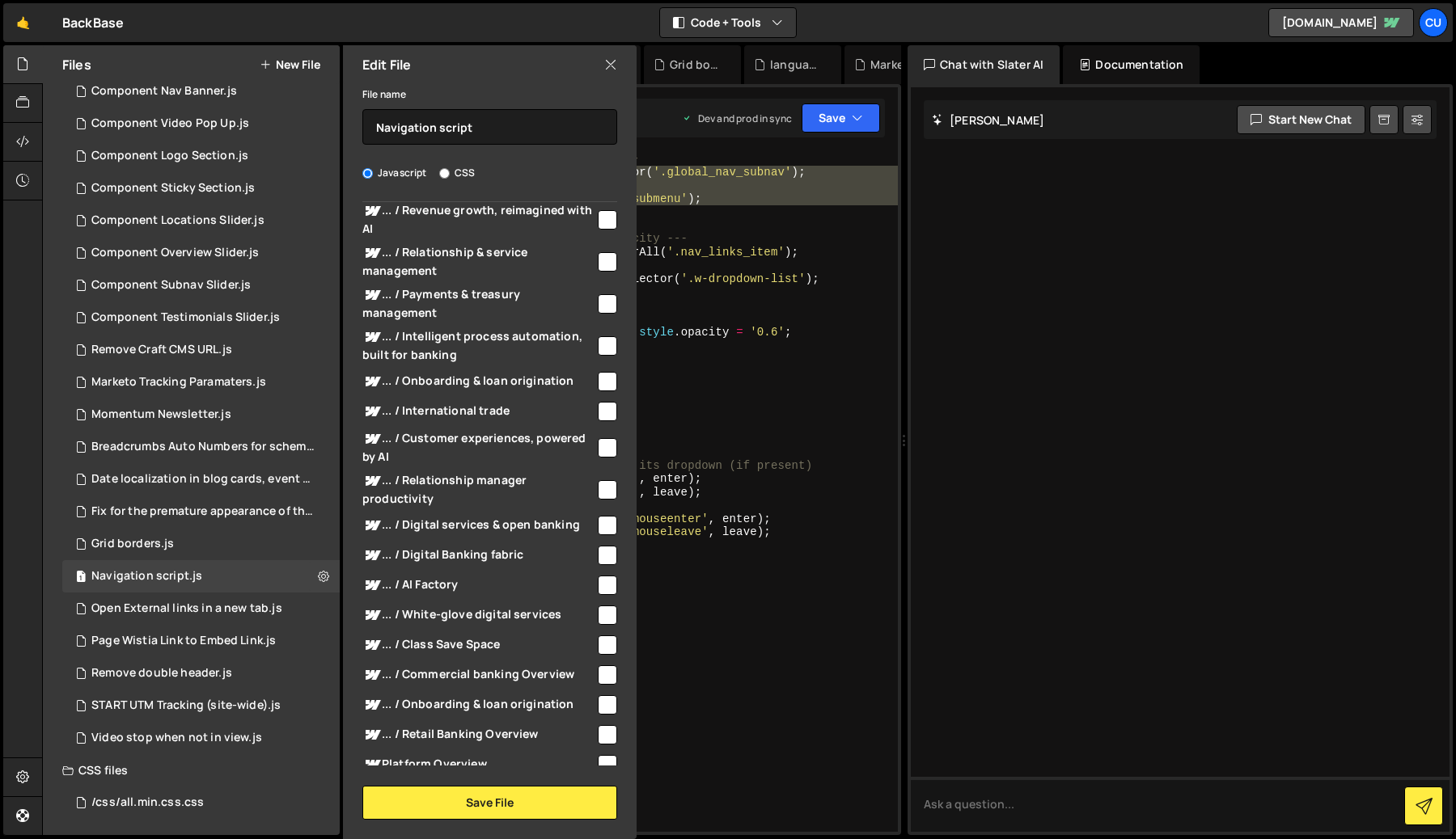
type textarea "item.addEventListener('mouseenter', enter);"
click at [716, 484] on div "// --- 1. Check if subnav exists --- const subnav = document . querySelector ( …" at bounding box center [642, 505] width 511 height 707
